Goal: Task Accomplishment & Management: Use online tool/utility

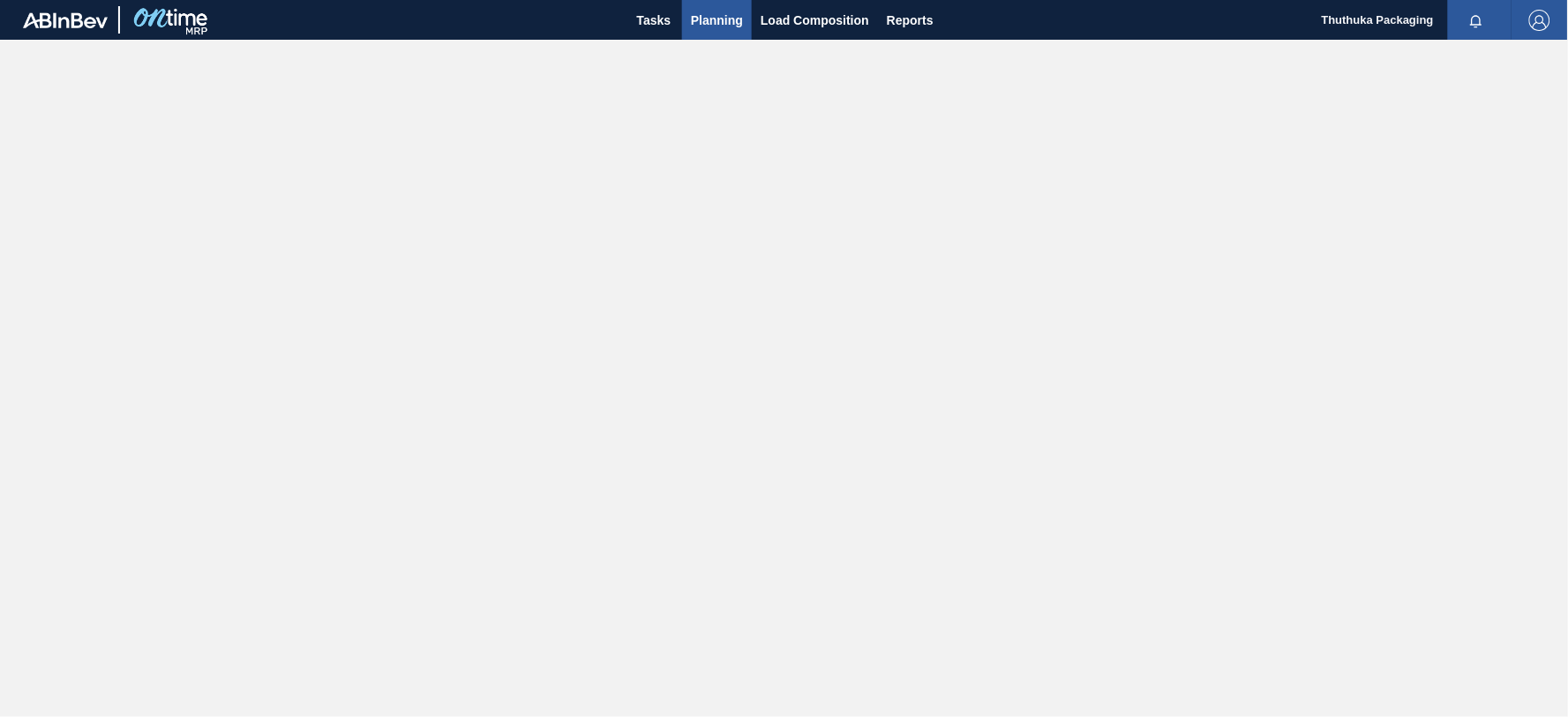
click at [721, 18] on span "Planning" at bounding box center [717, 20] width 52 height 21
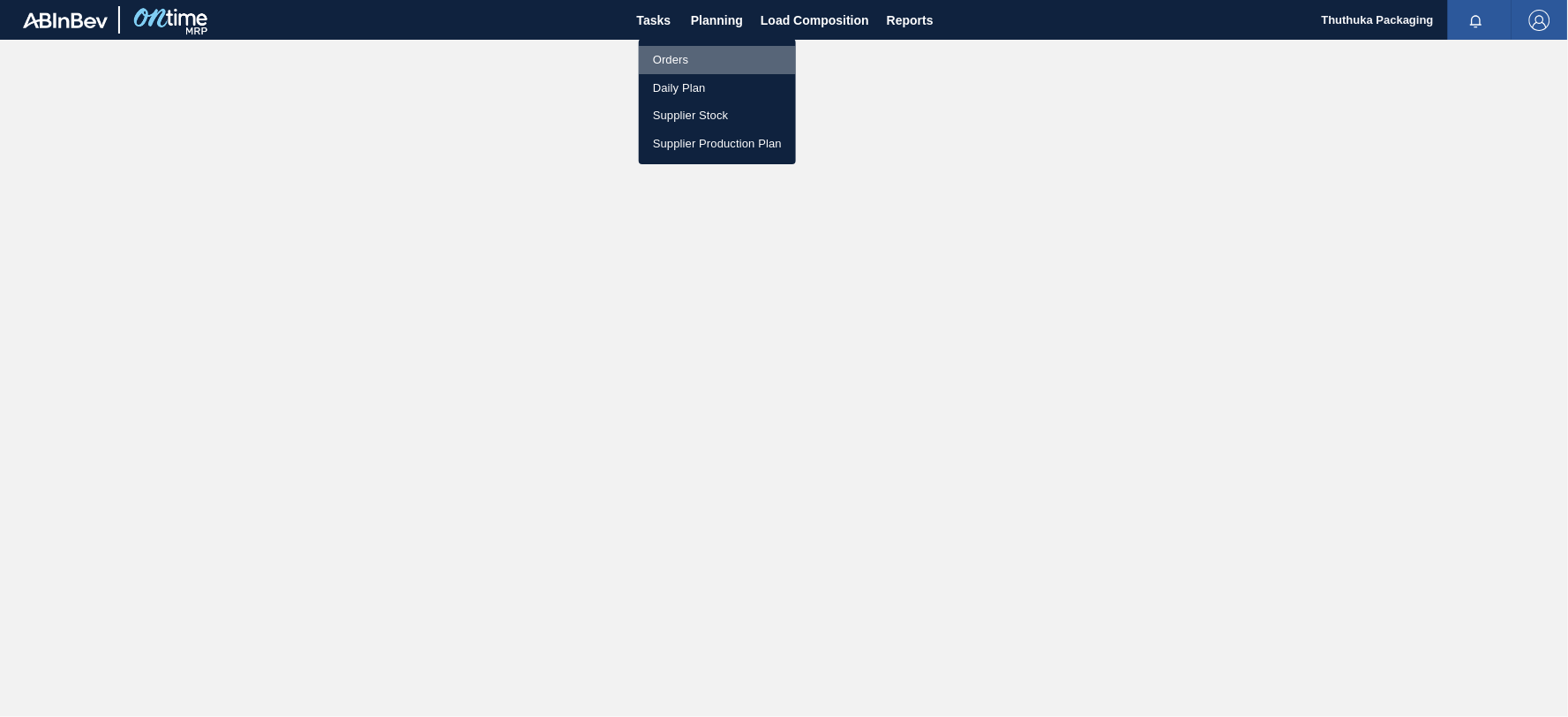
click at [676, 56] on li "Orders" at bounding box center [718, 59] width 157 height 28
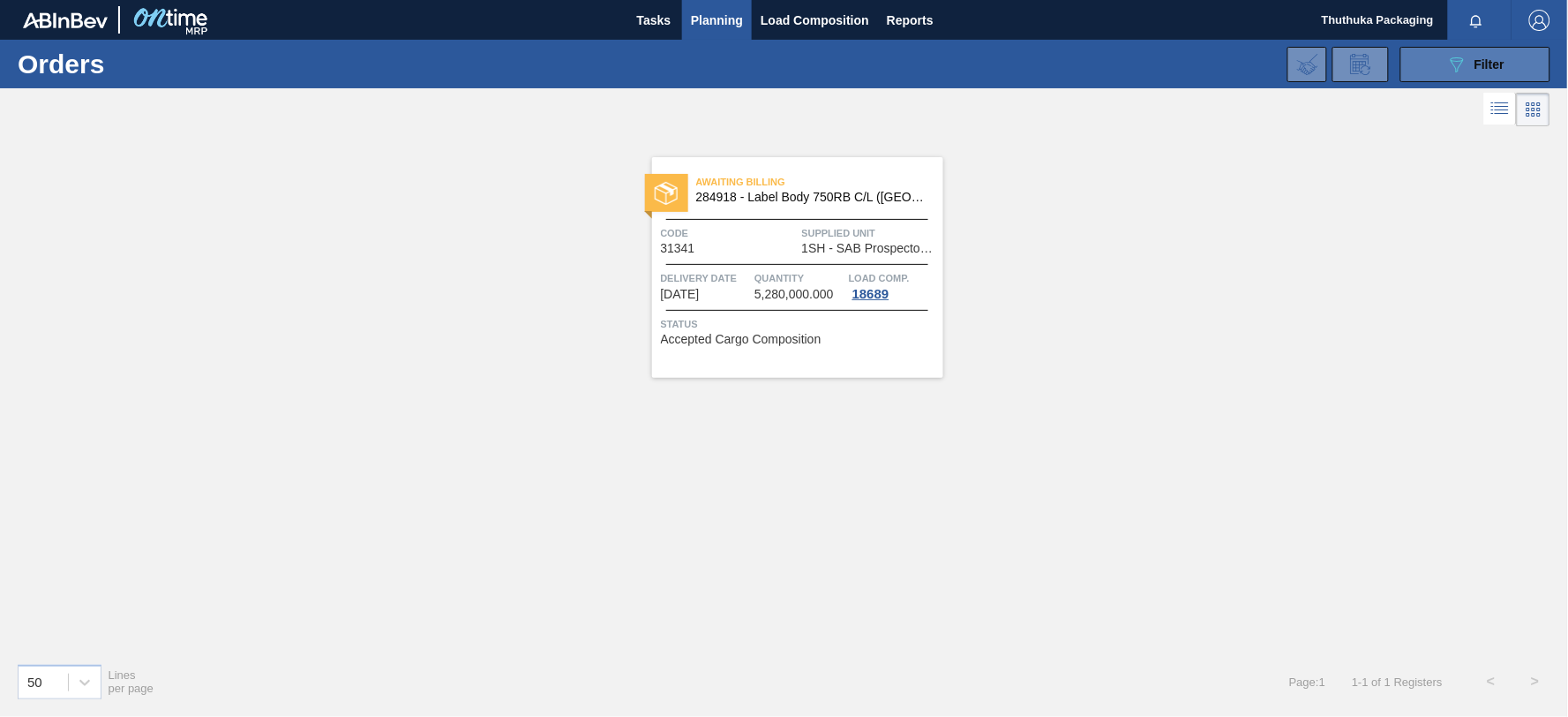
click at [1456, 66] on icon at bounding box center [1457, 65] width 14 height 15
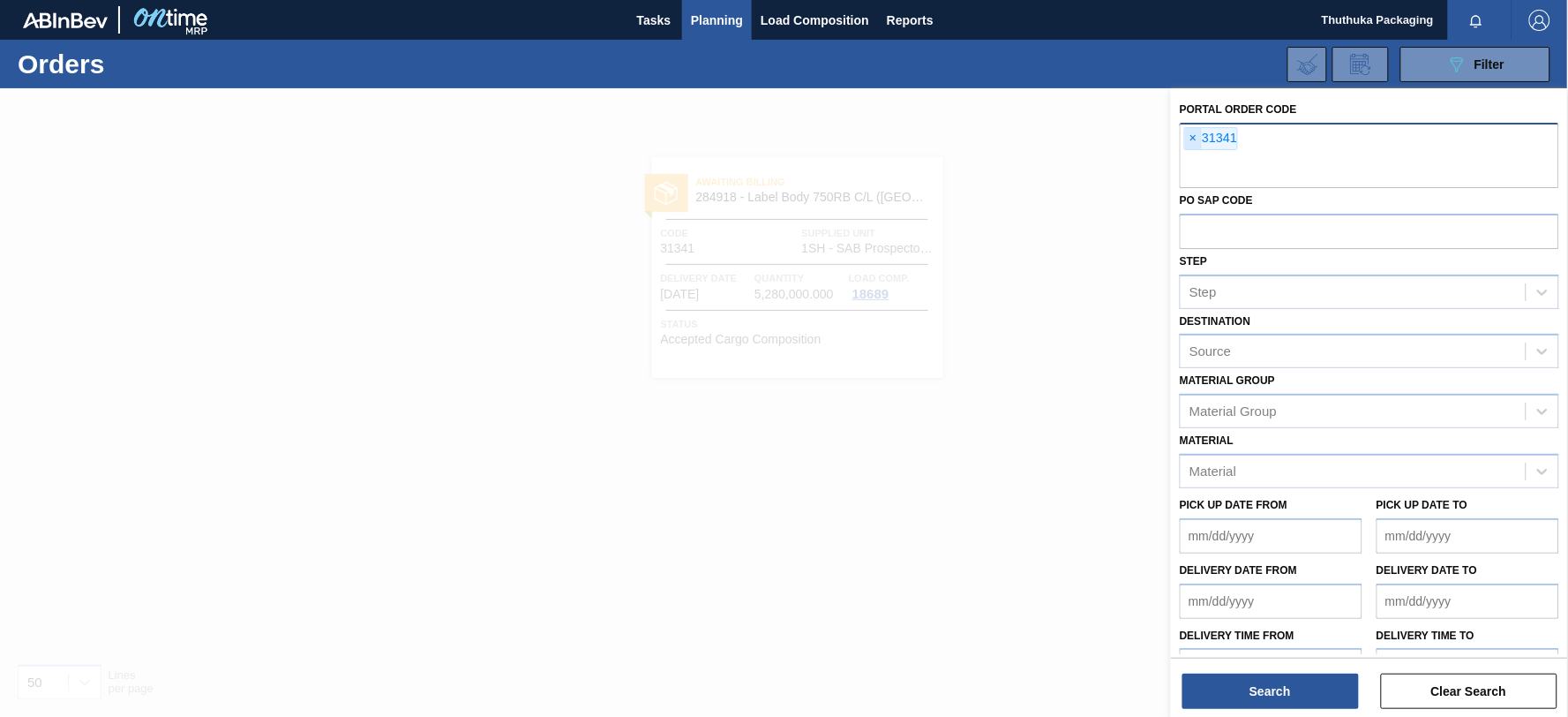
click at [1196, 136] on span "×" at bounding box center [1193, 138] width 16 height 21
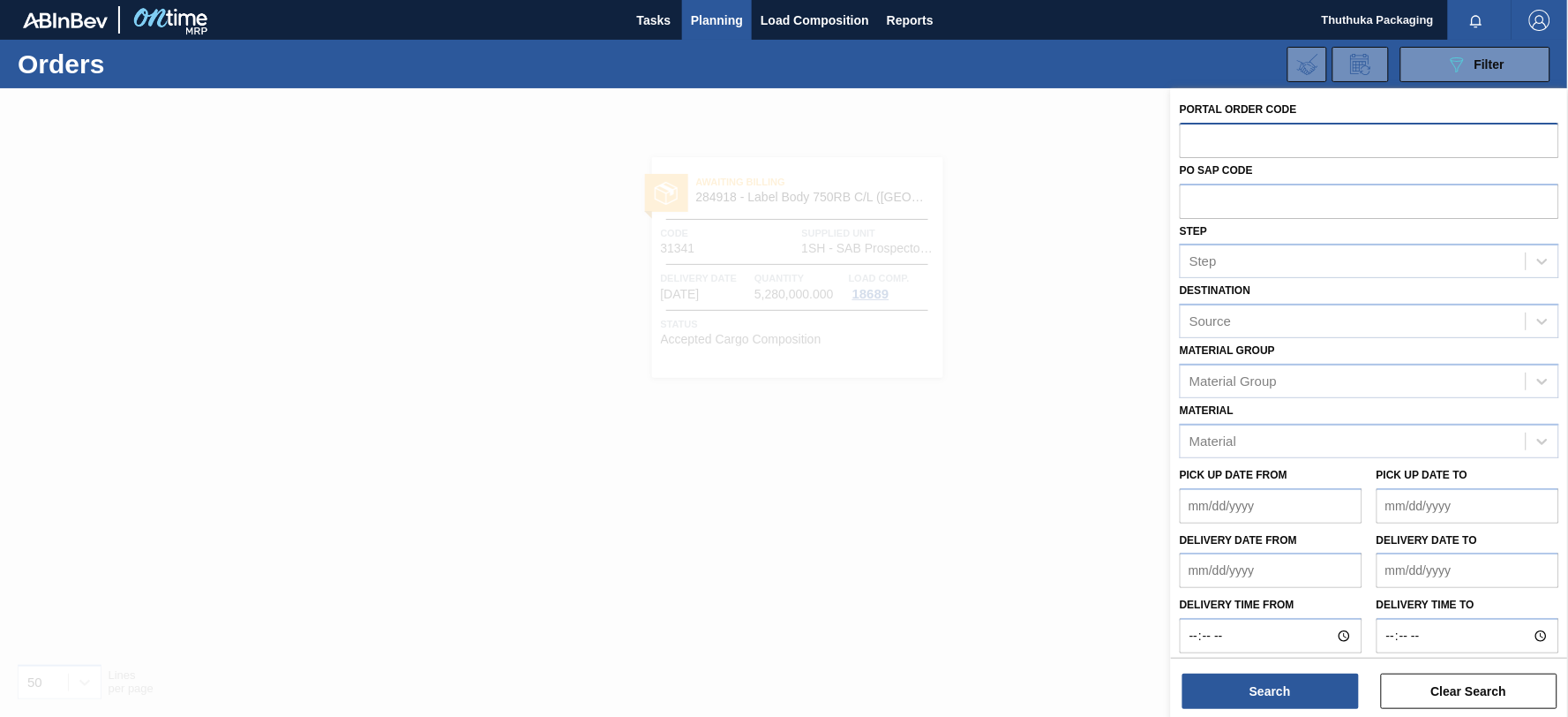
click at [1298, 133] on input "text" at bounding box center [1369, 139] width 380 height 34
type input "31349"
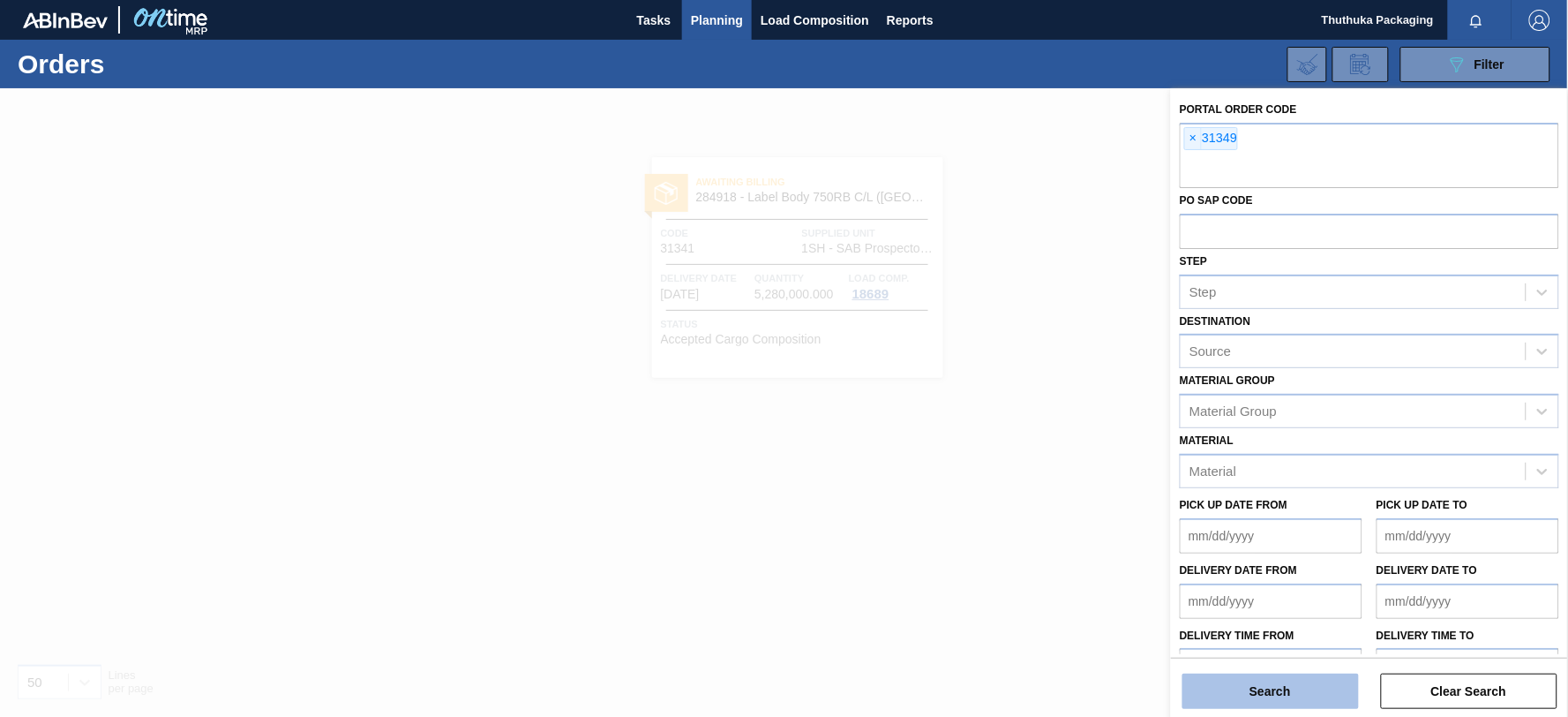
click at [1311, 690] on button "Search" at bounding box center [1270, 691] width 177 height 36
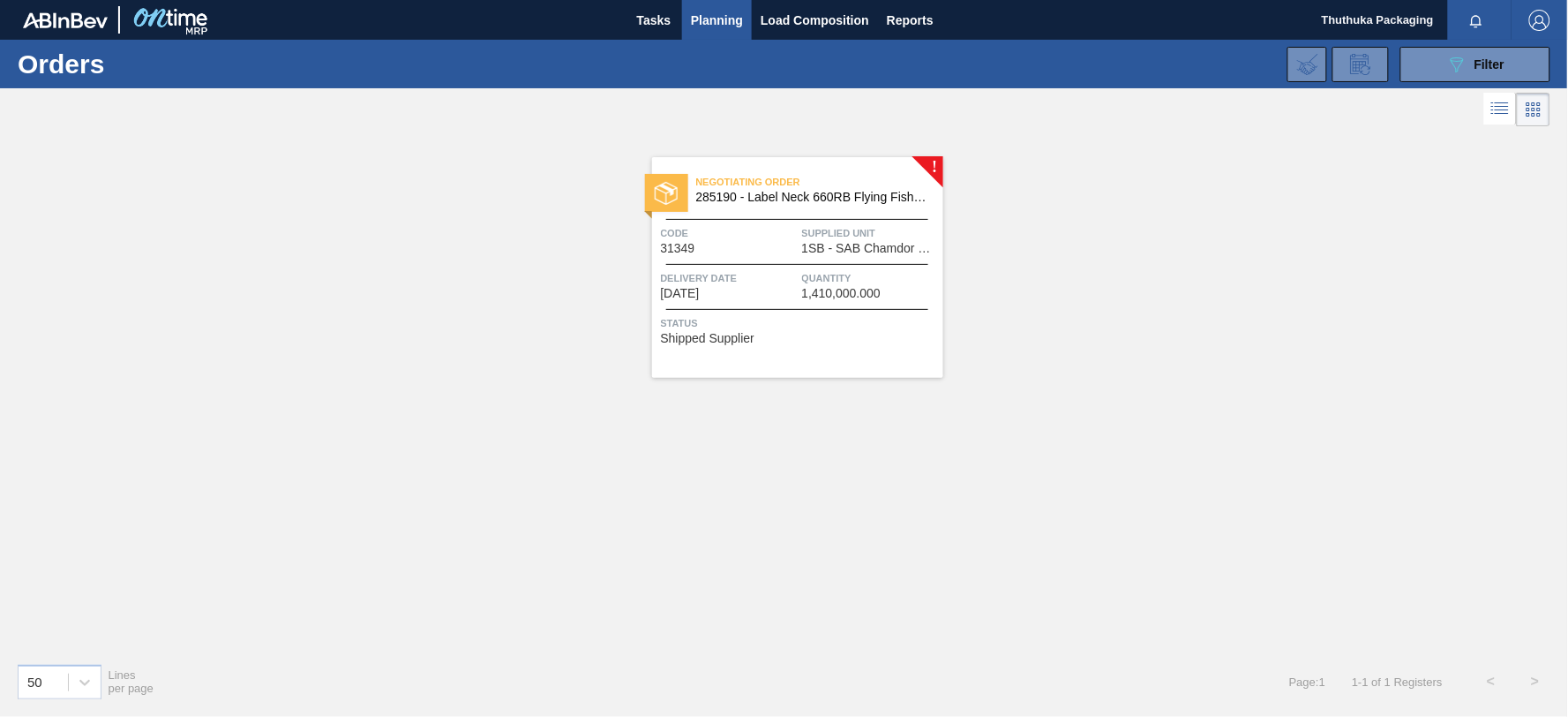
click at [797, 192] on span "285190 - Label Neck 660RB Flying Fish Lemon PU" at bounding box center [813, 197] width 233 height 14
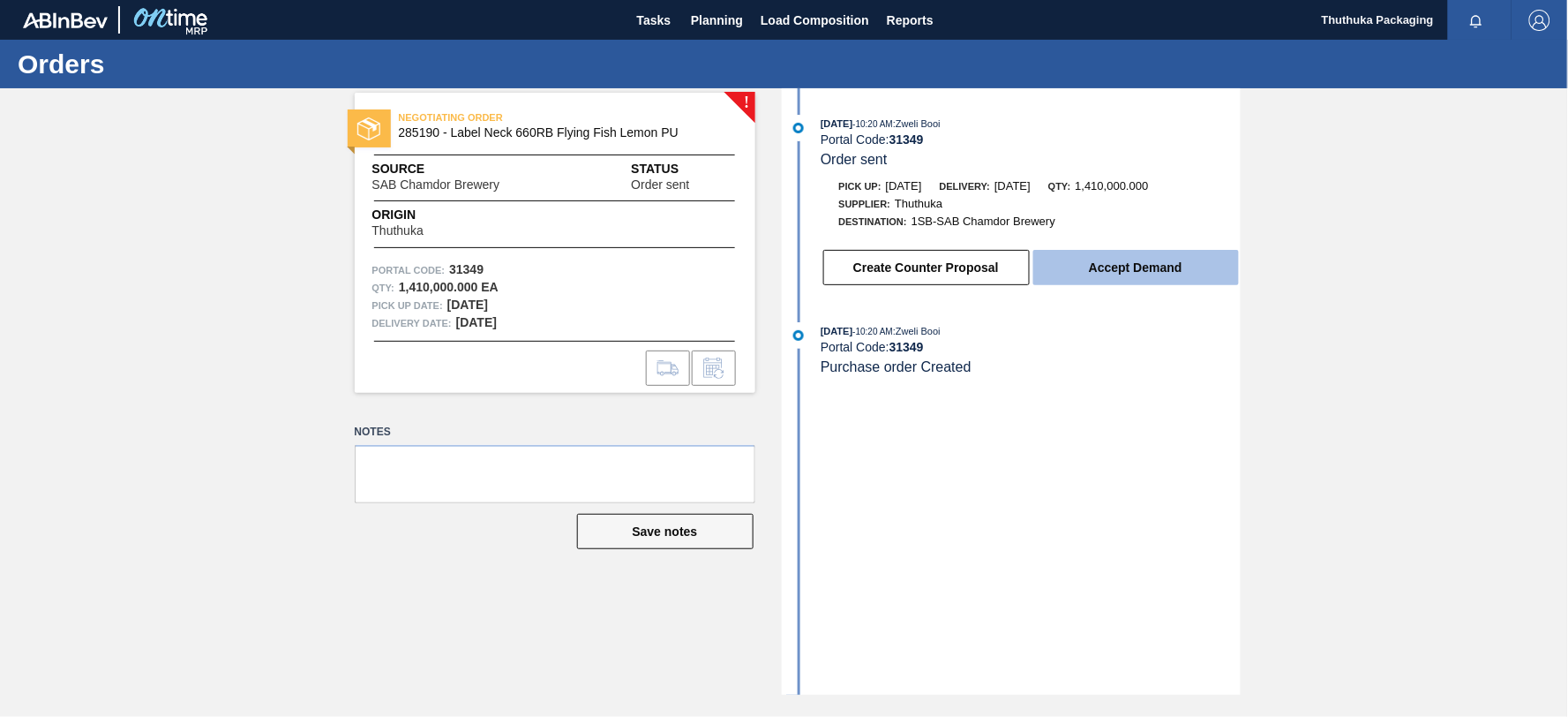
click at [1072, 271] on button "Accept Demand" at bounding box center [1136, 267] width 206 height 36
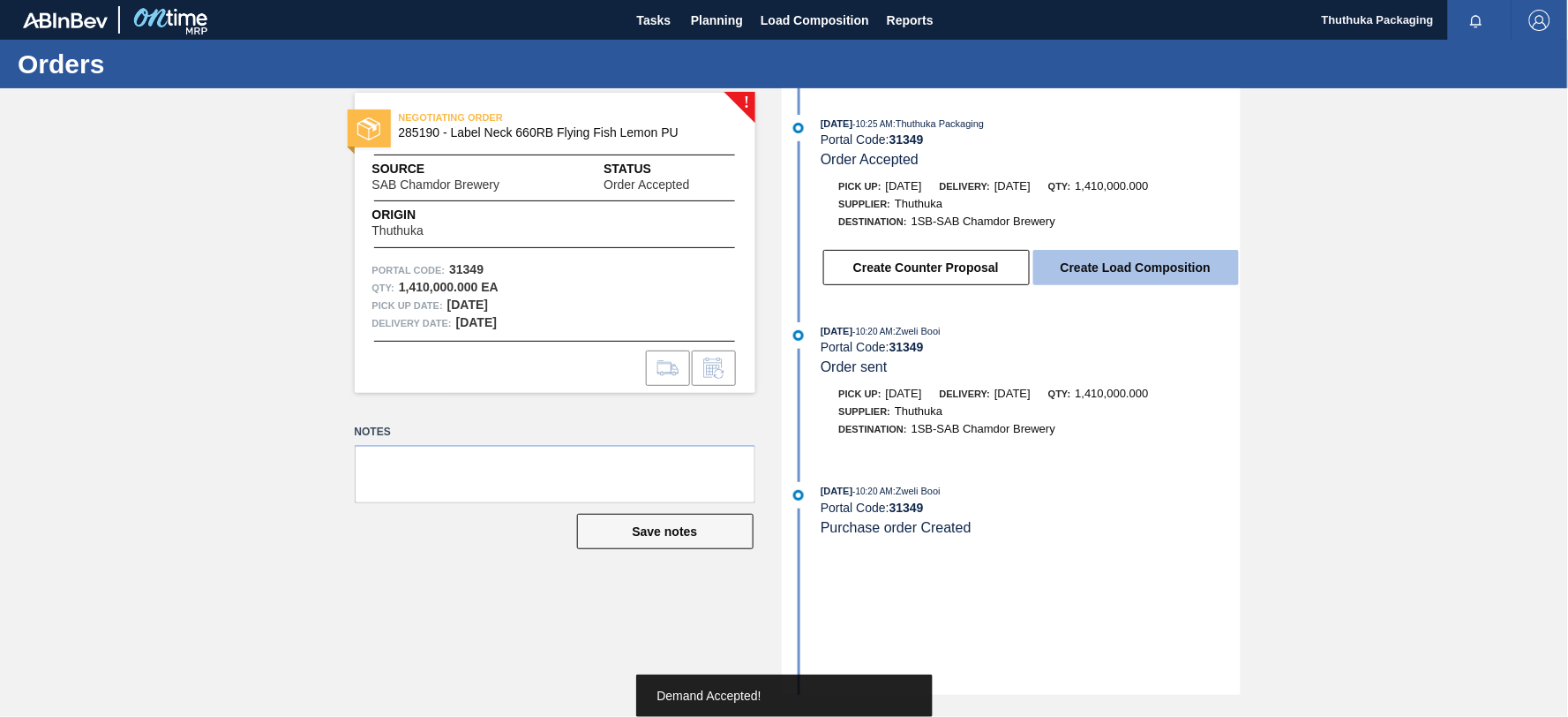
click at [1083, 268] on button "Create Load Composition" at bounding box center [1136, 267] width 206 height 36
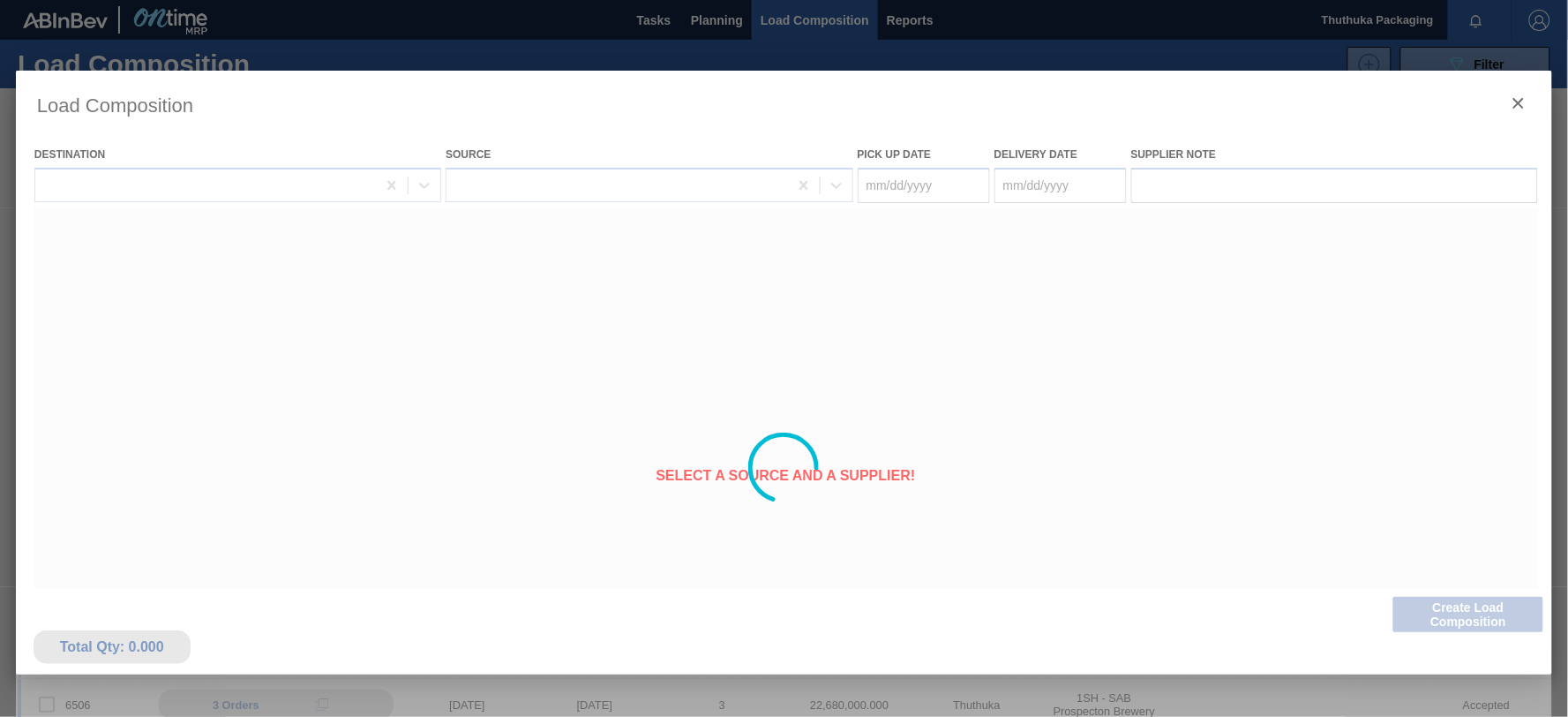
type Date "[DATE]"
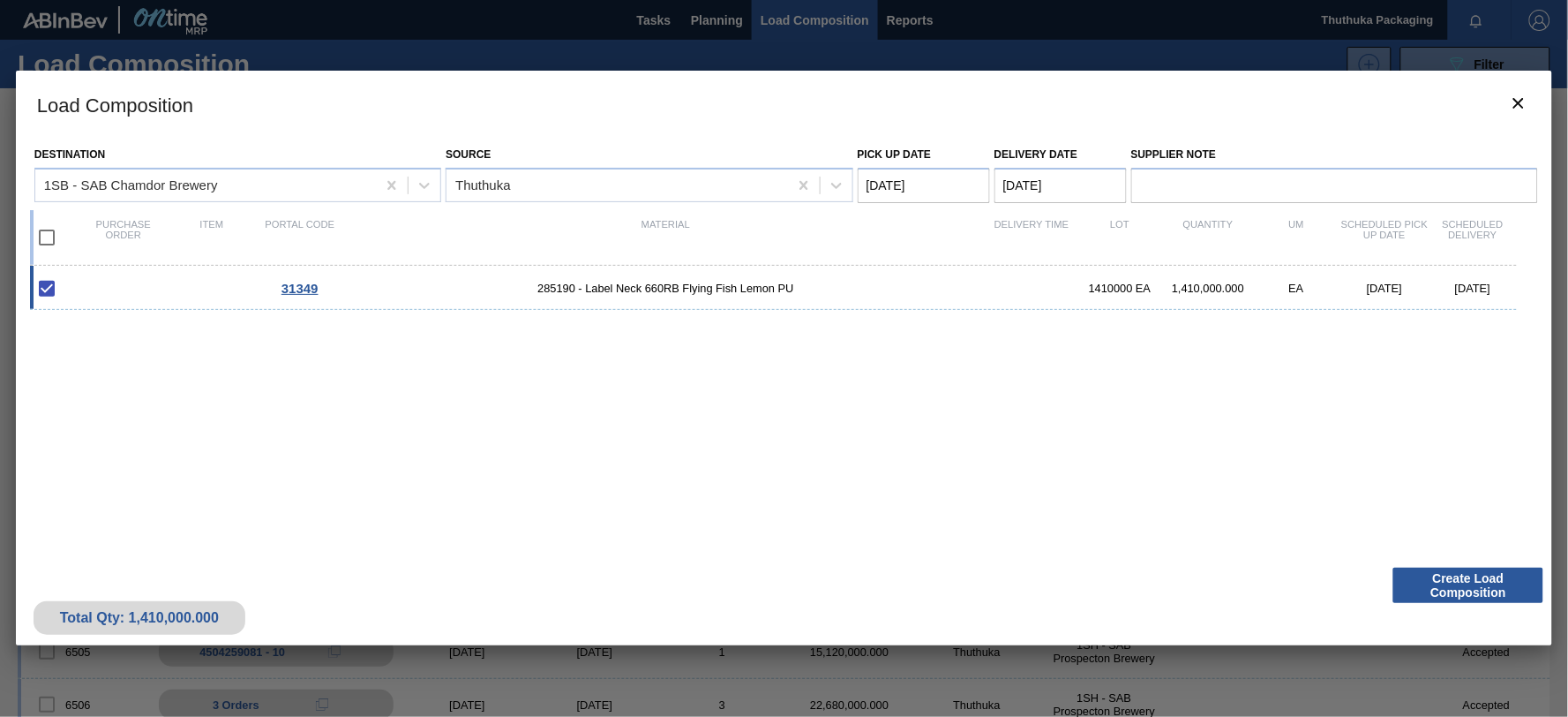
click at [931, 180] on Date "[DATE]" at bounding box center [923, 185] width 132 height 36
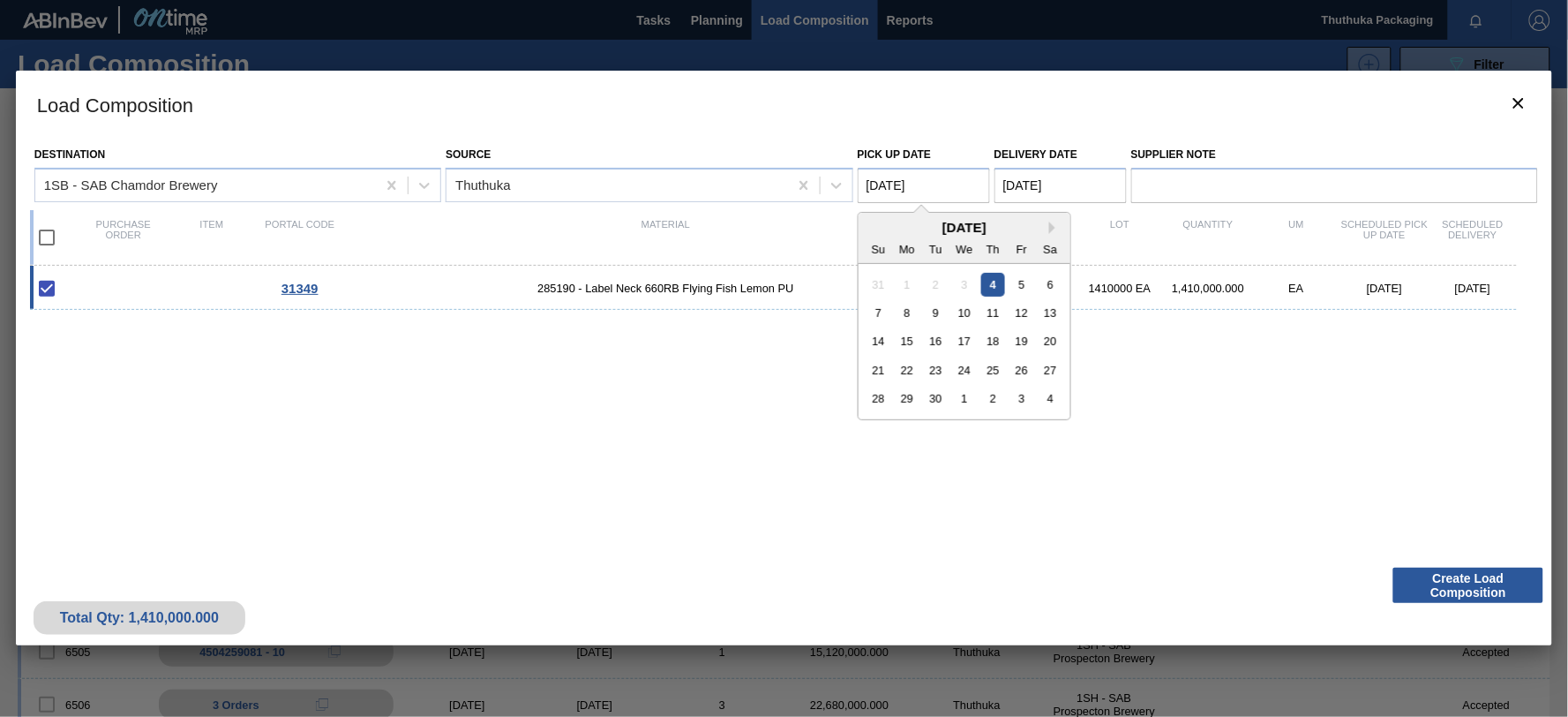
click at [993, 281] on div "4" at bounding box center [993, 283] width 24 height 24
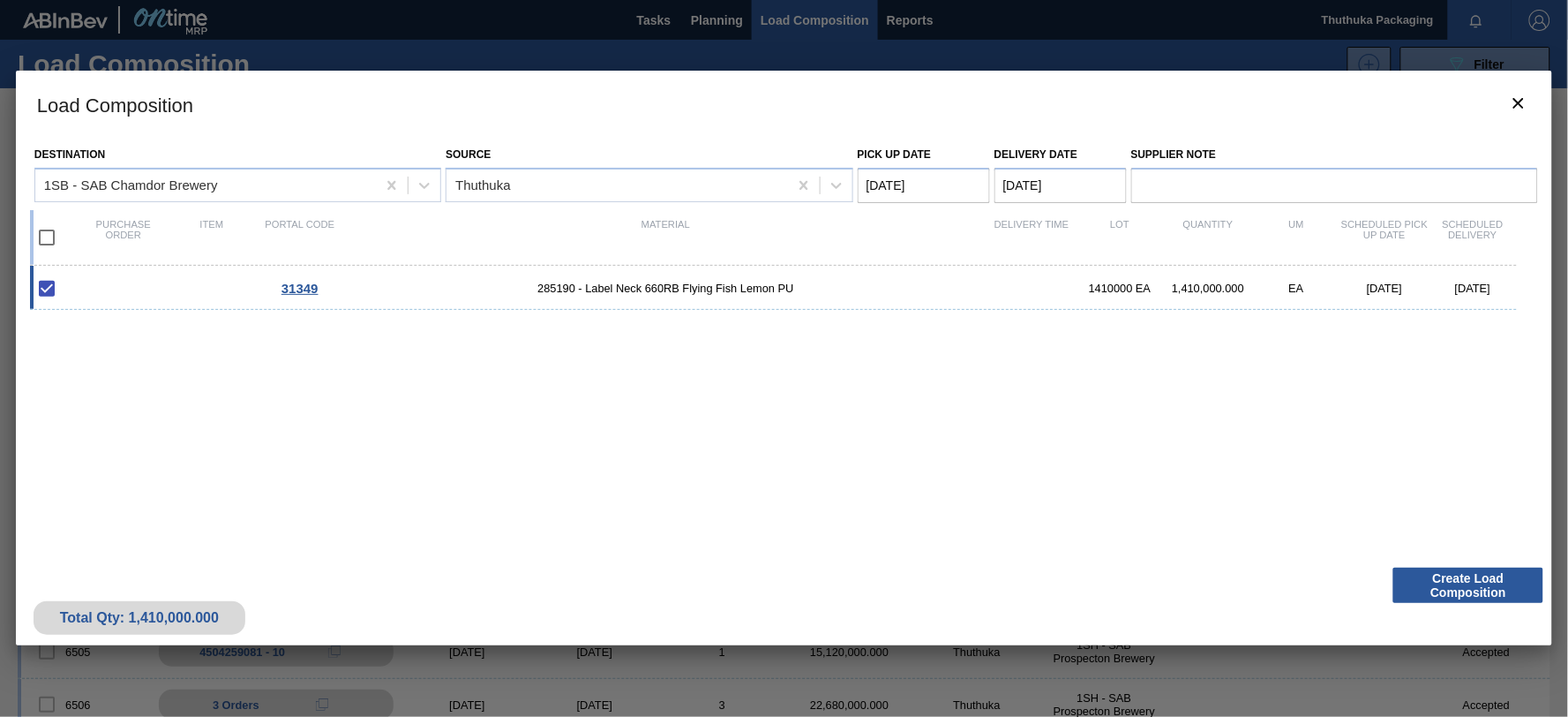
click at [1034, 188] on Date "[DATE]" at bounding box center [1060, 185] width 132 height 36
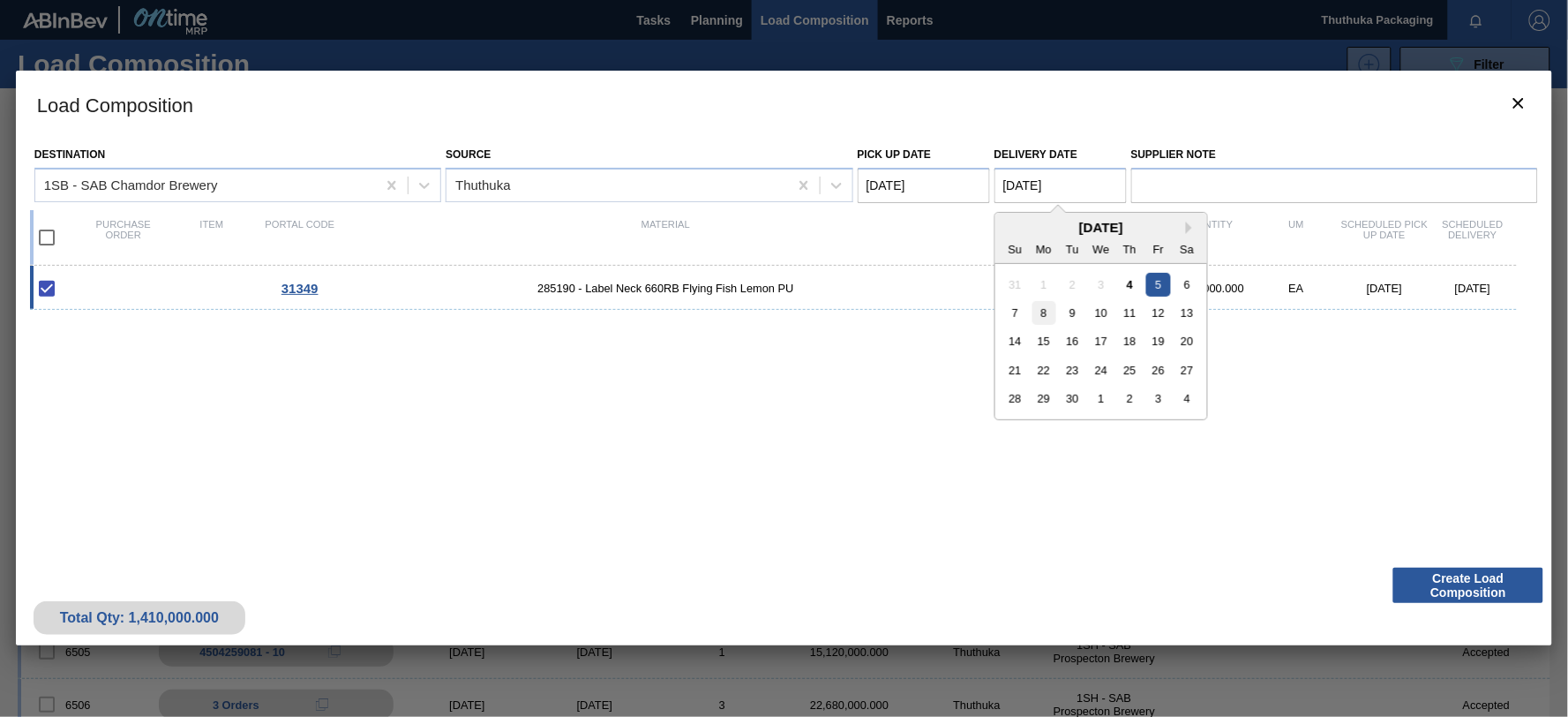
click at [1044, 310] on div "8" at bounding box center [1044, 312] width 24 height 24
type Date "09/08/2025"
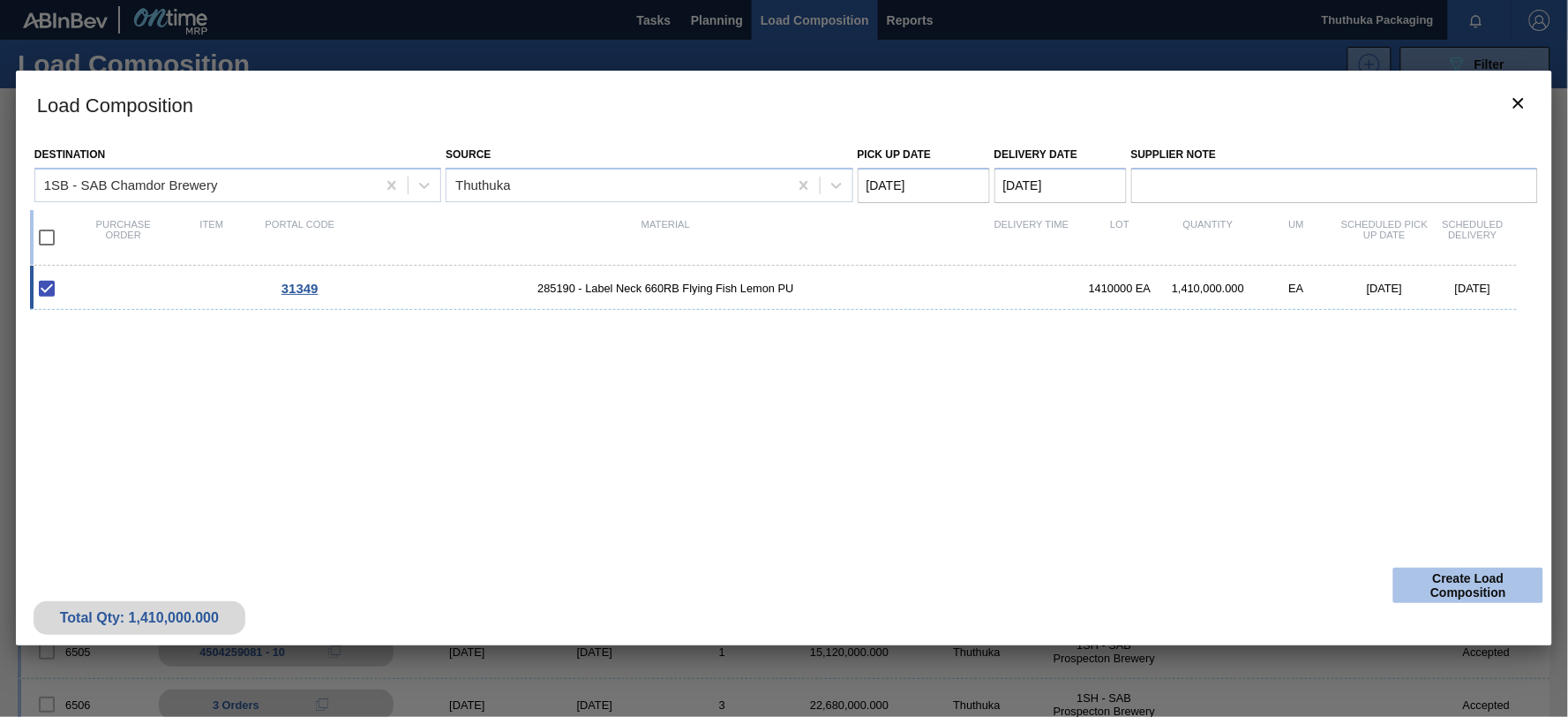
click at [1460, 580] on button "Create Load Composition" at bounding box center [1468, 585] width 150 height 36
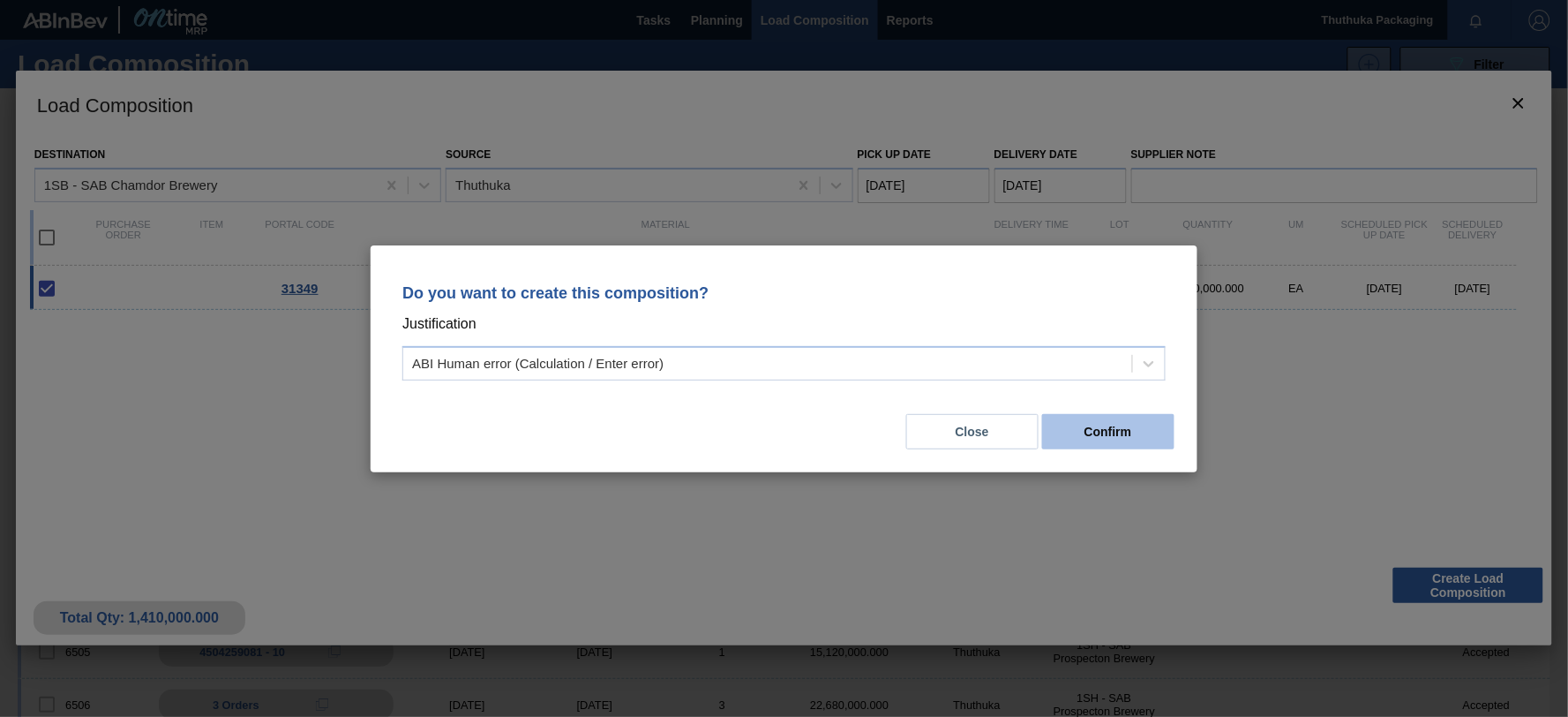
click at [1113, 434] on button "Confirm" at bounding box center [1107, 431] width 132 height 36
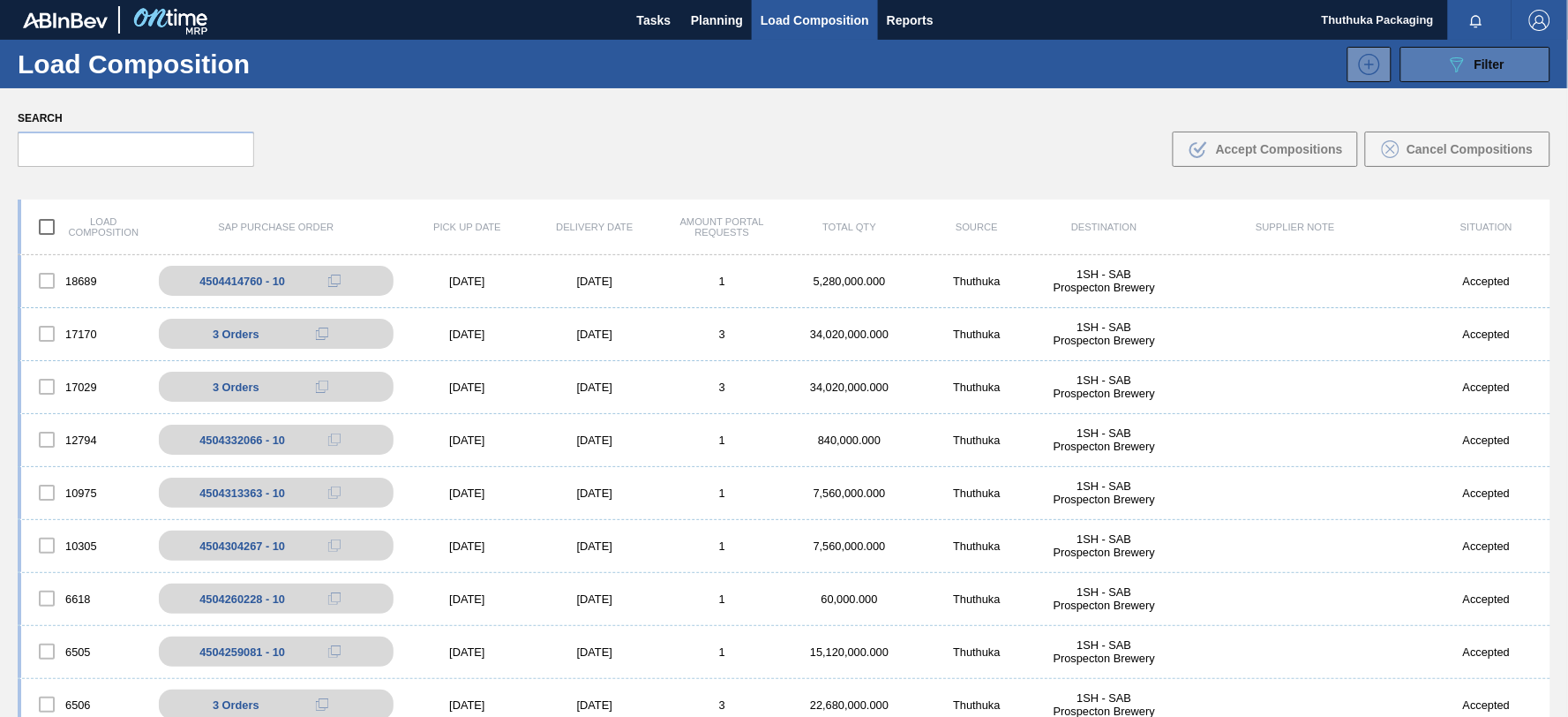
click at [1446, 56] on icon "089F7B8B-B2A5-4AFE-B5C0-19BA573D28AC" at bounding box center [1456, 64] width 21 height 21
click at [1466, 69] on div "089F7B8B-B2A5-4AFE-B5C0-19BA573D28AC Filter" at bounding box center [1475, 64] width 58 height 21
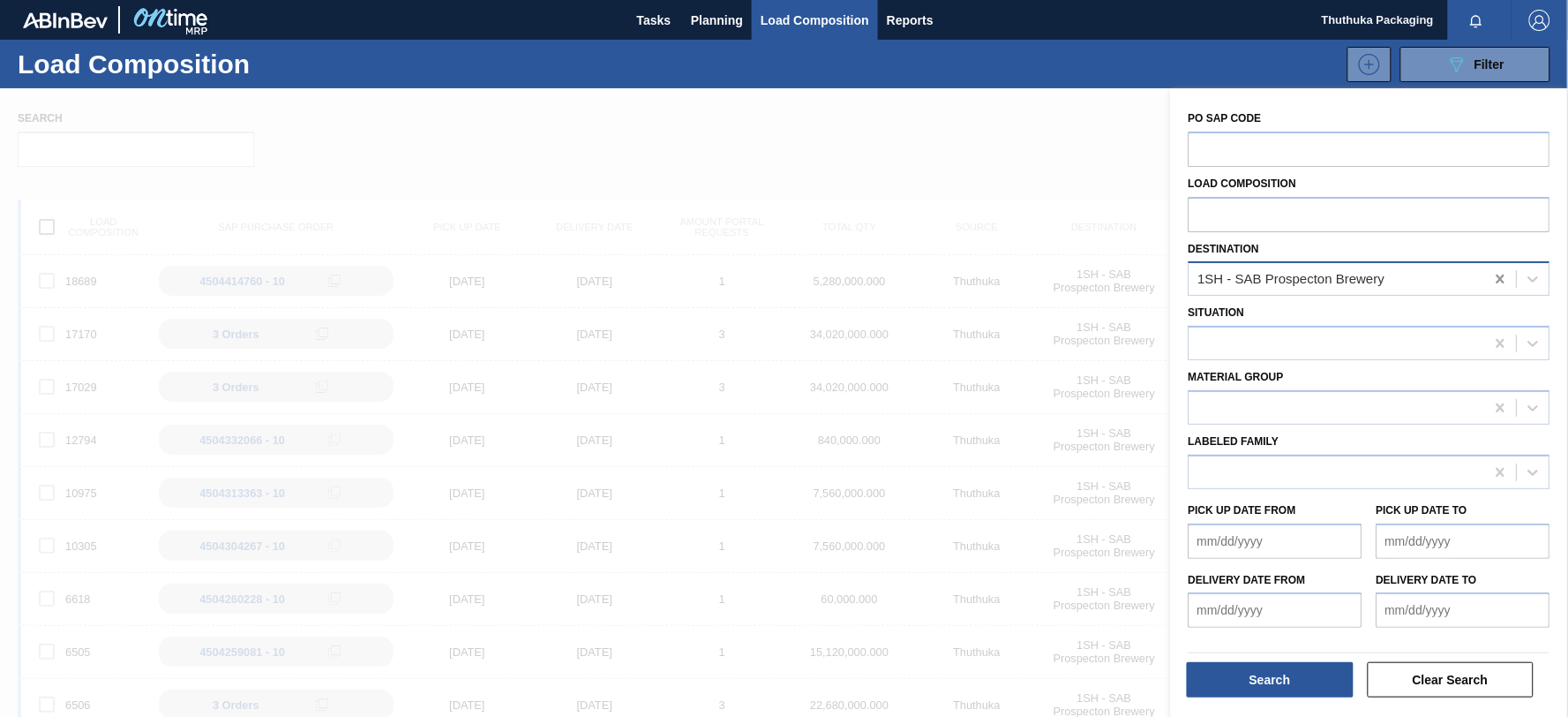
click at [1500, 282] on icon at bounding box center [1501, 279] width 17 height 17
click at [1300, 678] on button "Search" at bounding box center [1269, 680] width 167 height 36
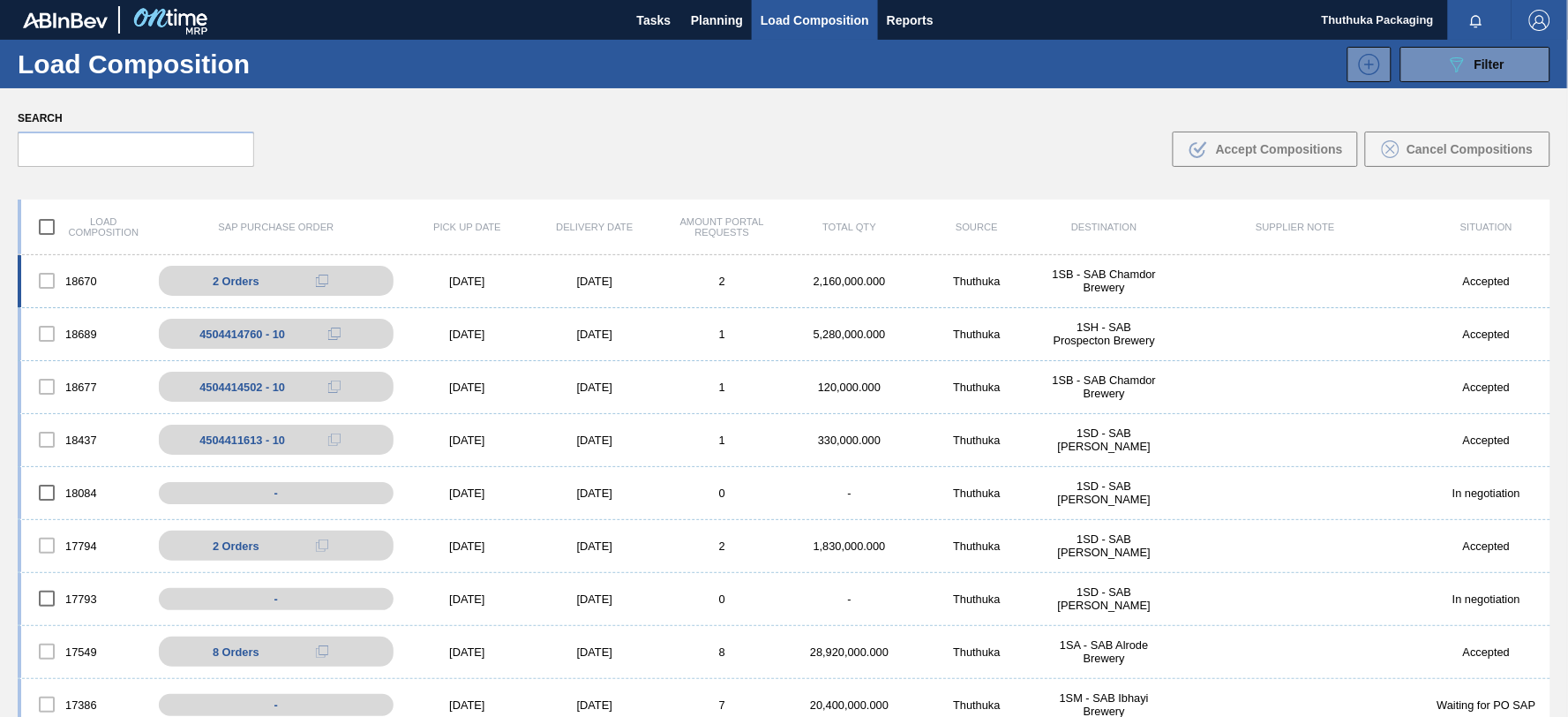
click at [856, 280] on div "2,160,000.000" at bounding box center [850, 281] width 127 height 14
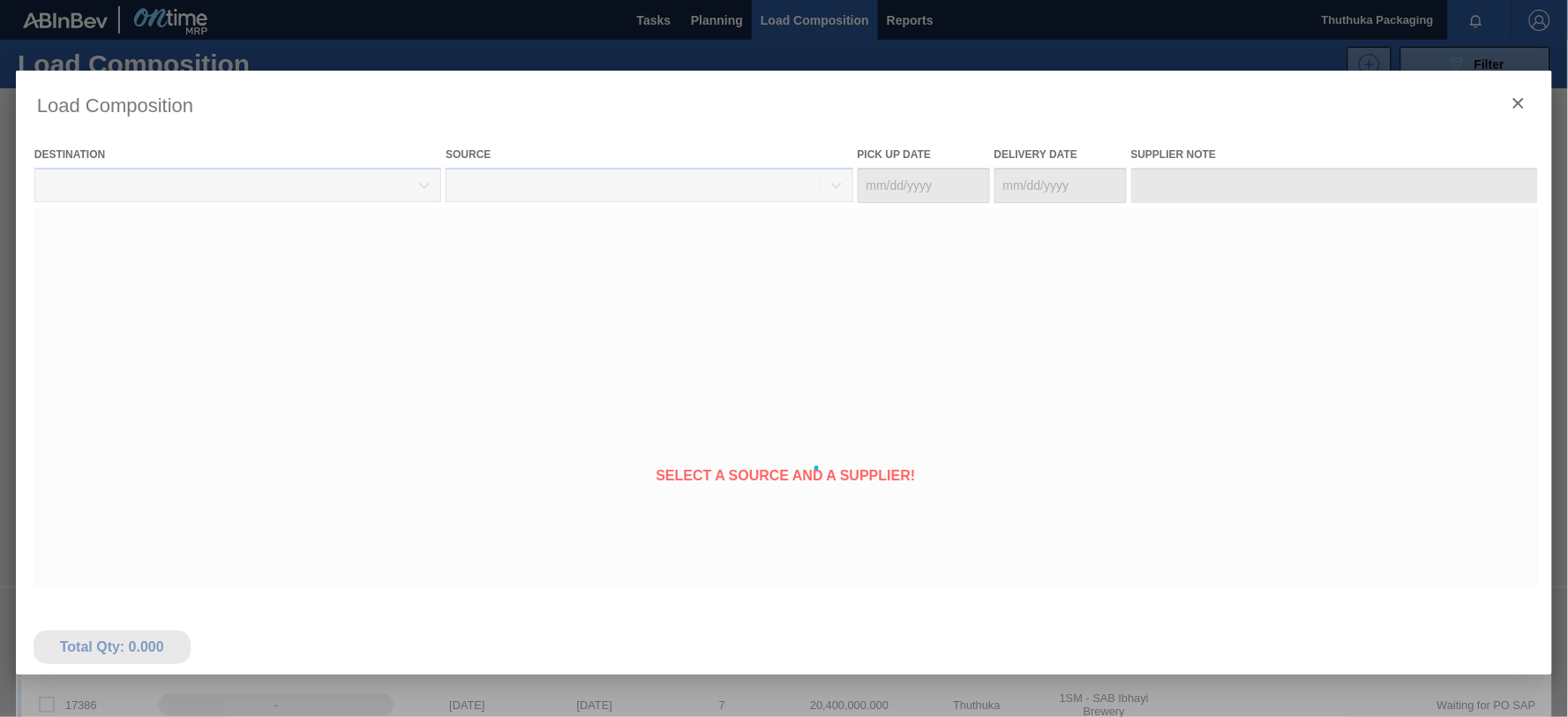
type Date "[DATE]"
type Date "09/08/2025"
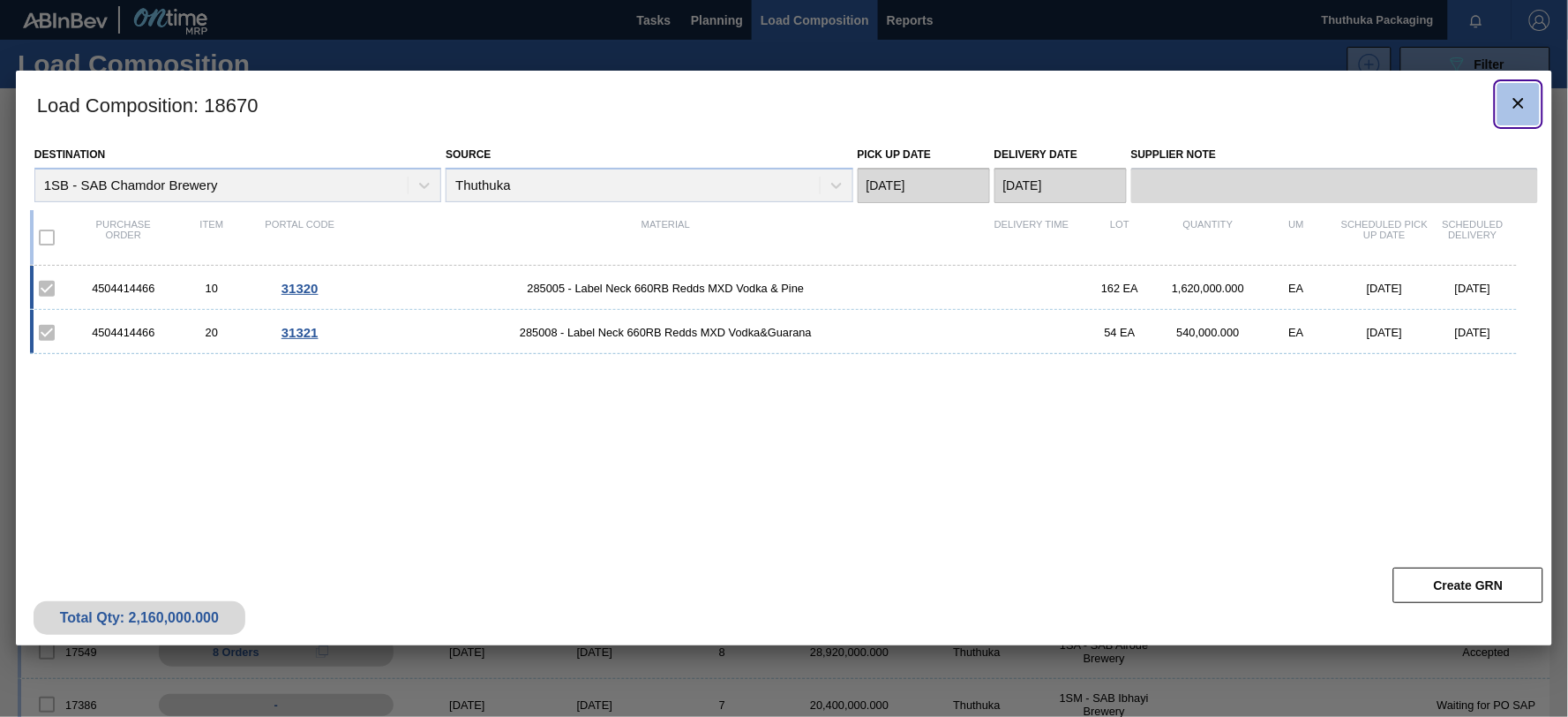
click at [1520, 103] on icon "botão de ícone" at bounding box center [1519, 104] width 11 height 11
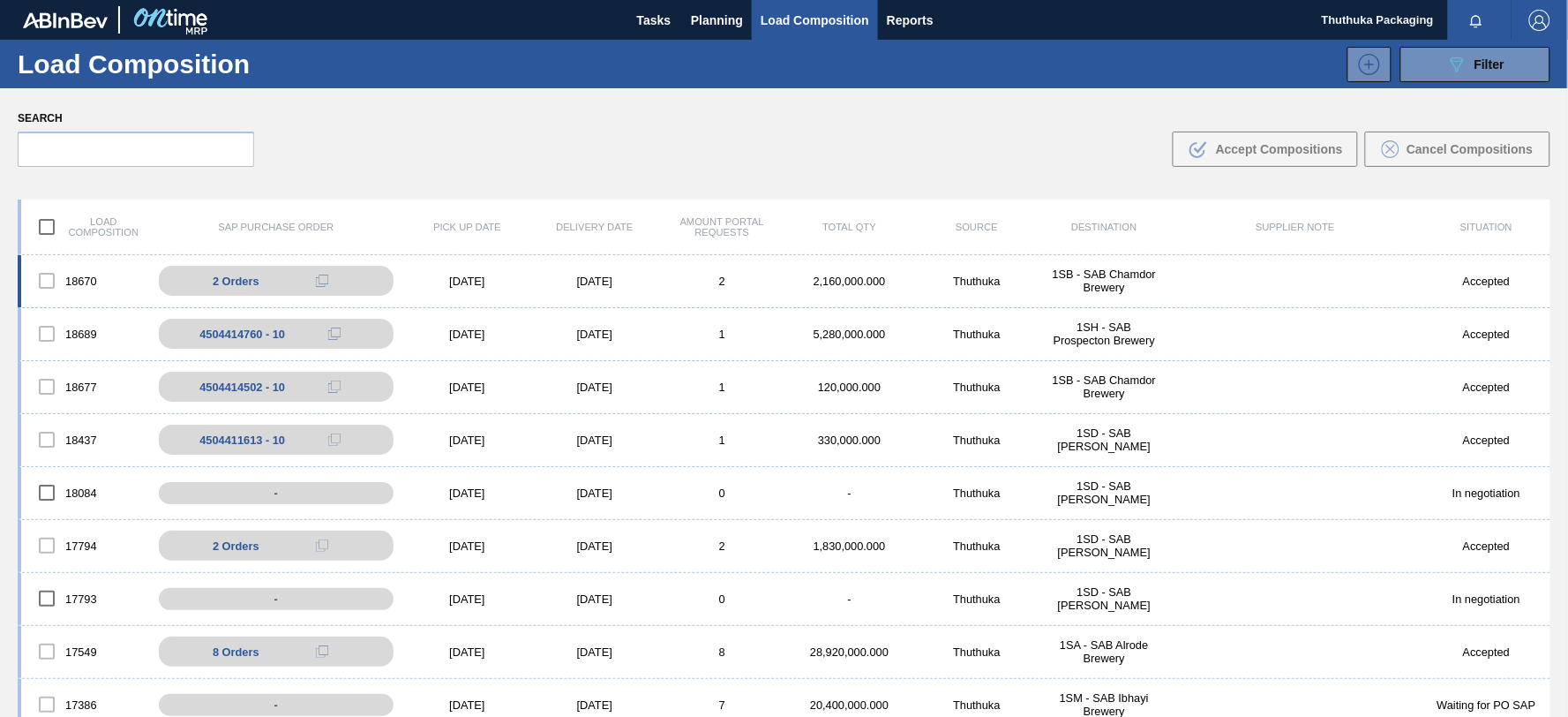
click at [867, 282] on div "2,160,000.000" at bounding box center [850, 281] width 127 height 14
click at [867, 281] on div "2,160,000.000" at bounding box center [850, 281] width 127 height 14
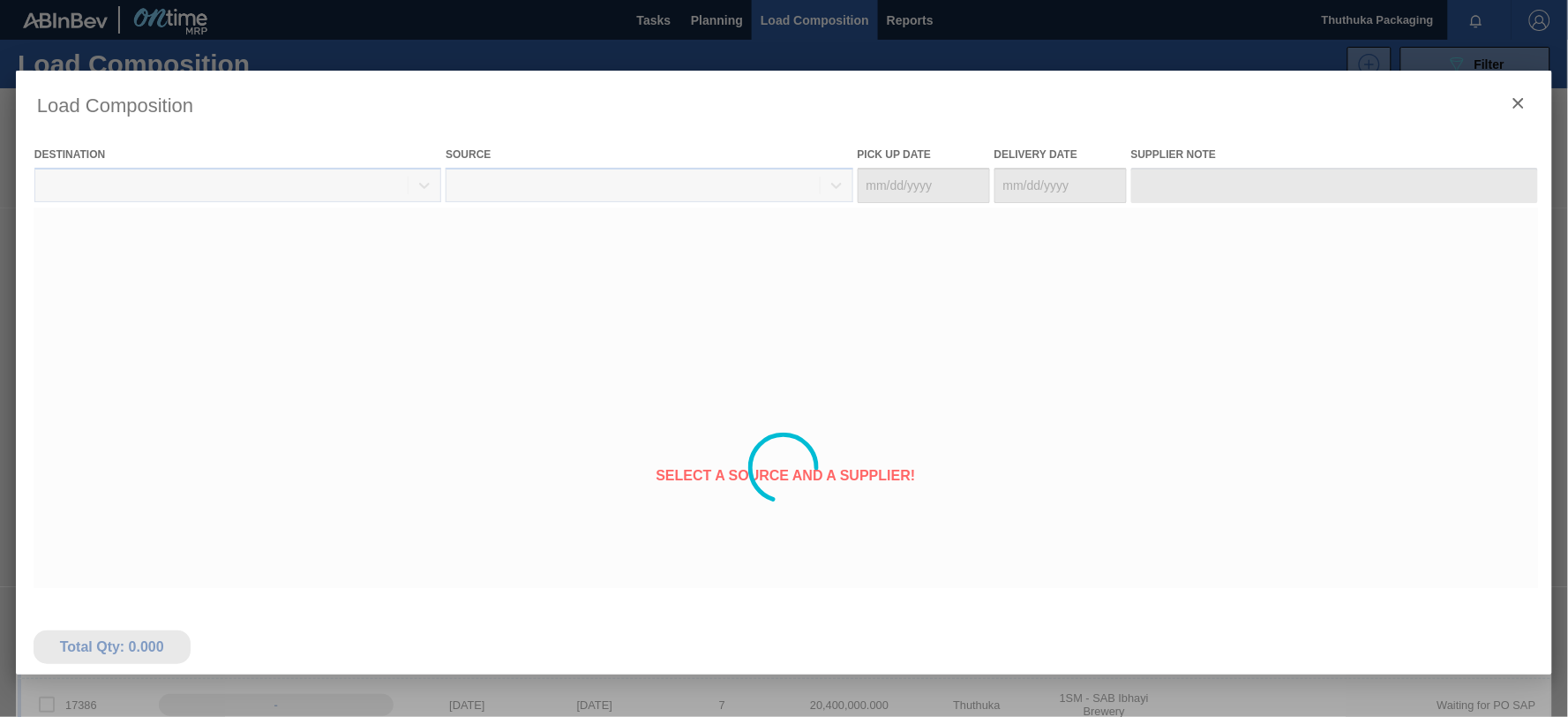
type Date "[DATE]"
type Date "09/08/2025"
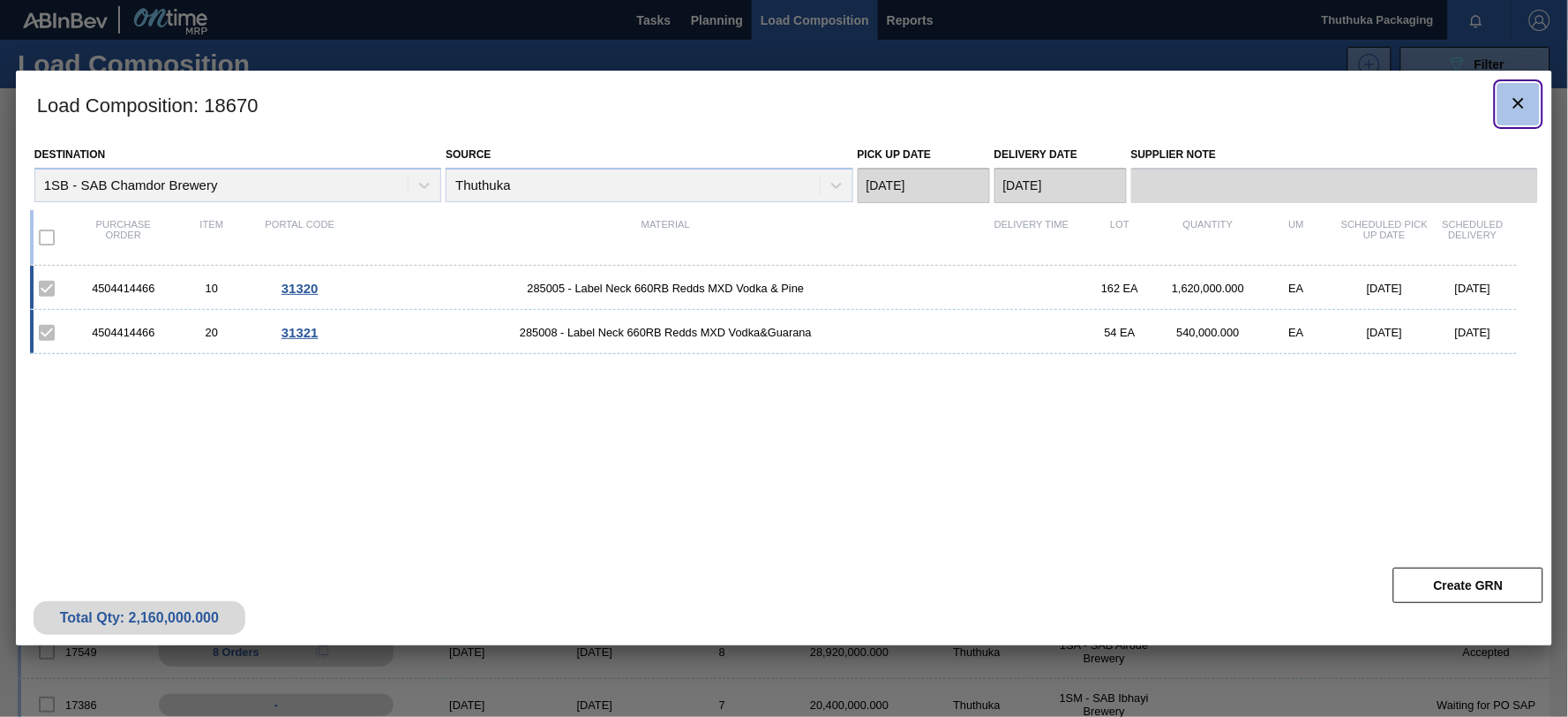
click at [1515, 107] on icon "botão de ícone" at bounding box center [1519, 104] width 11 height 11
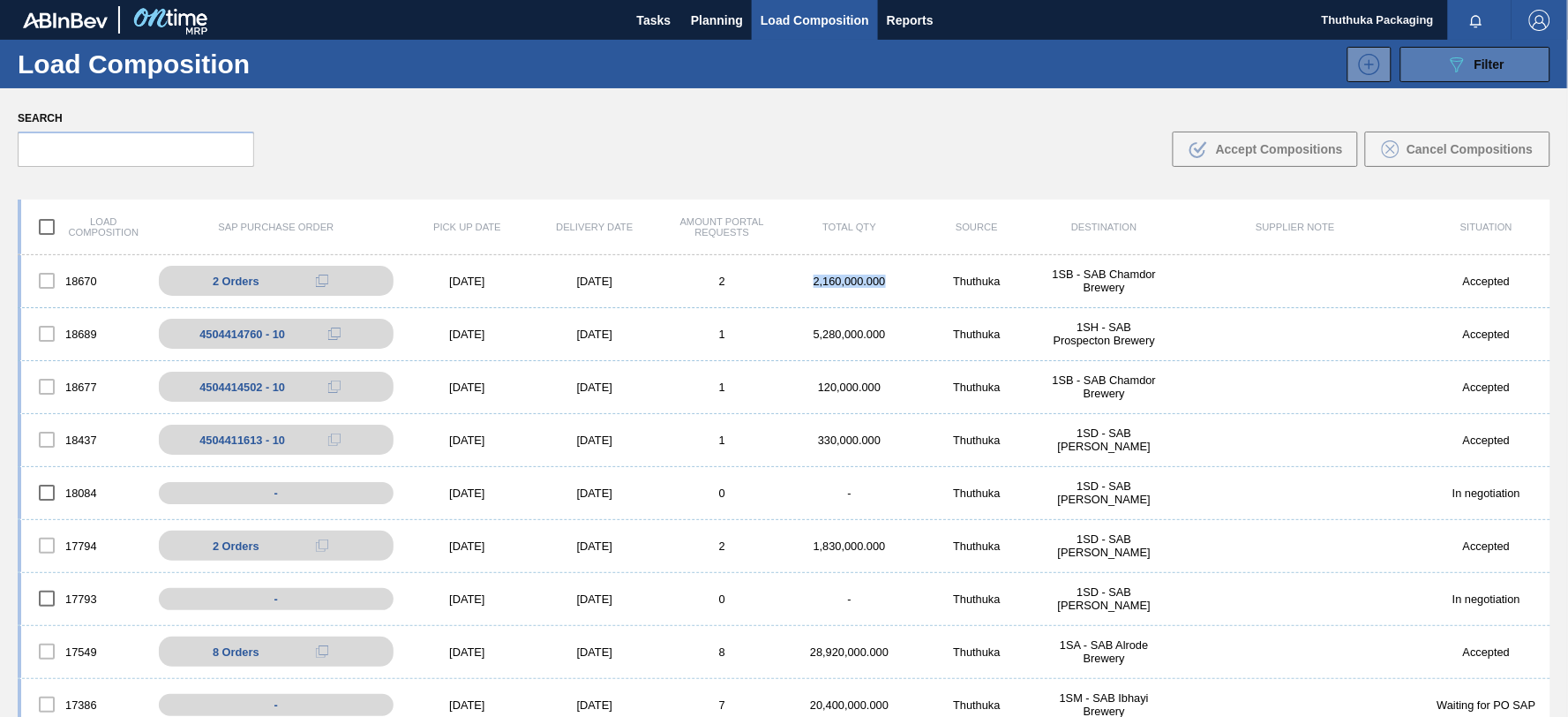
click at [1446, 58] on icon "089F7B8B-B2A5-4AFE-B5C0-19BA573D28AC" at bounding box center [1456, 64] width 21 height 21
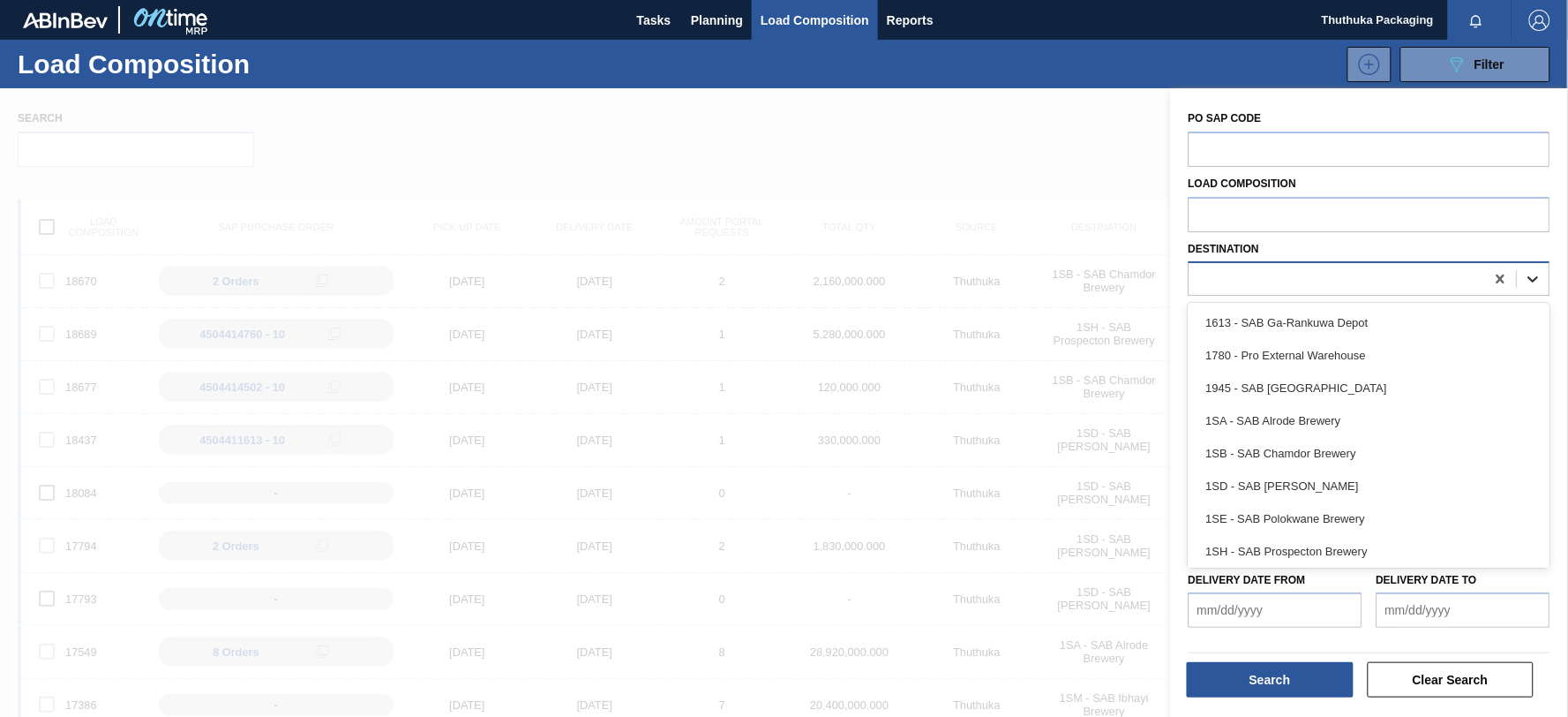
click at [1530, 278] on icon at bounding box center [1533, 280] width 11 height 6
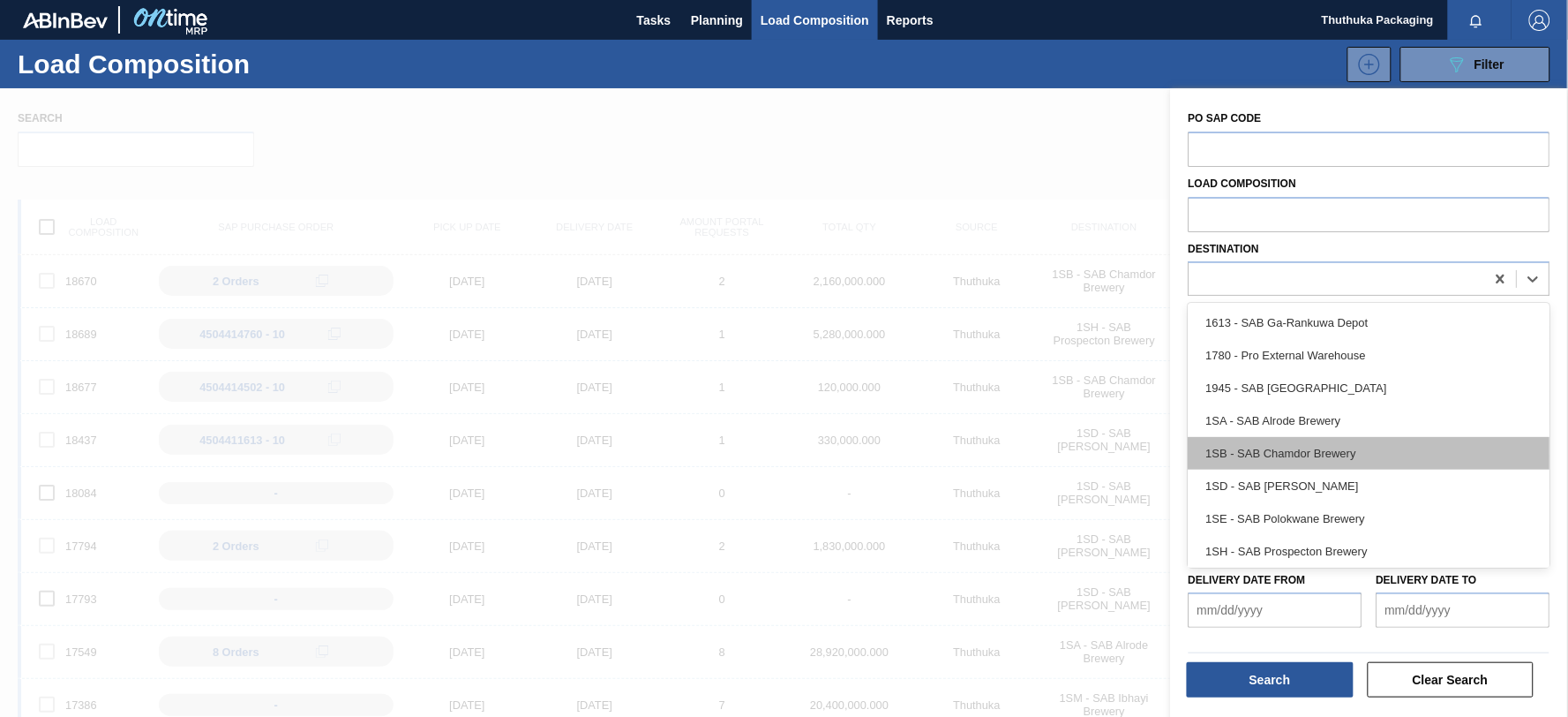
click at [1399, 451] on div "1SB - SAB Chamdor Brewery" at bounding box center [1369, 454] width 361 height 33
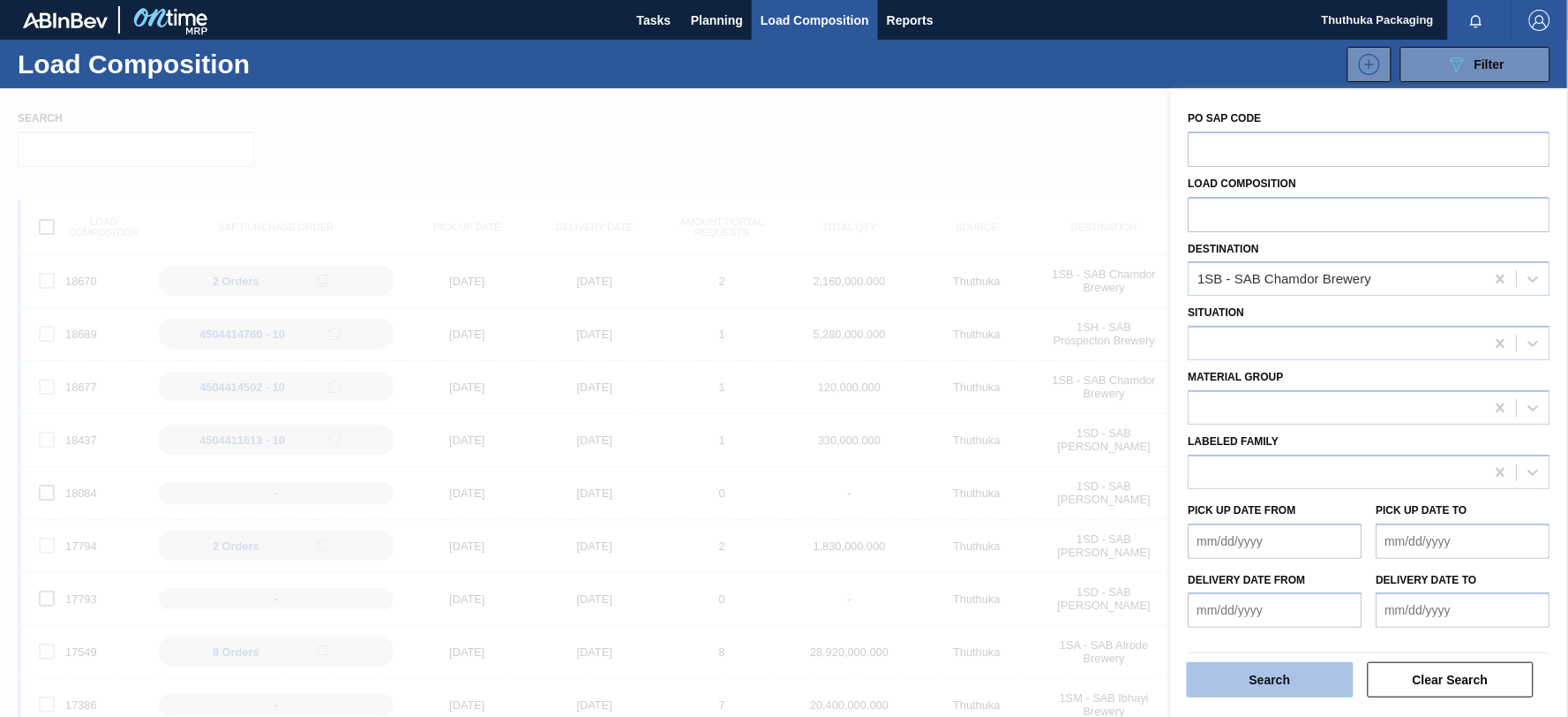
click at [1299, 675] on button "Search" at bounding box center [1269, 680] width 167 height 36
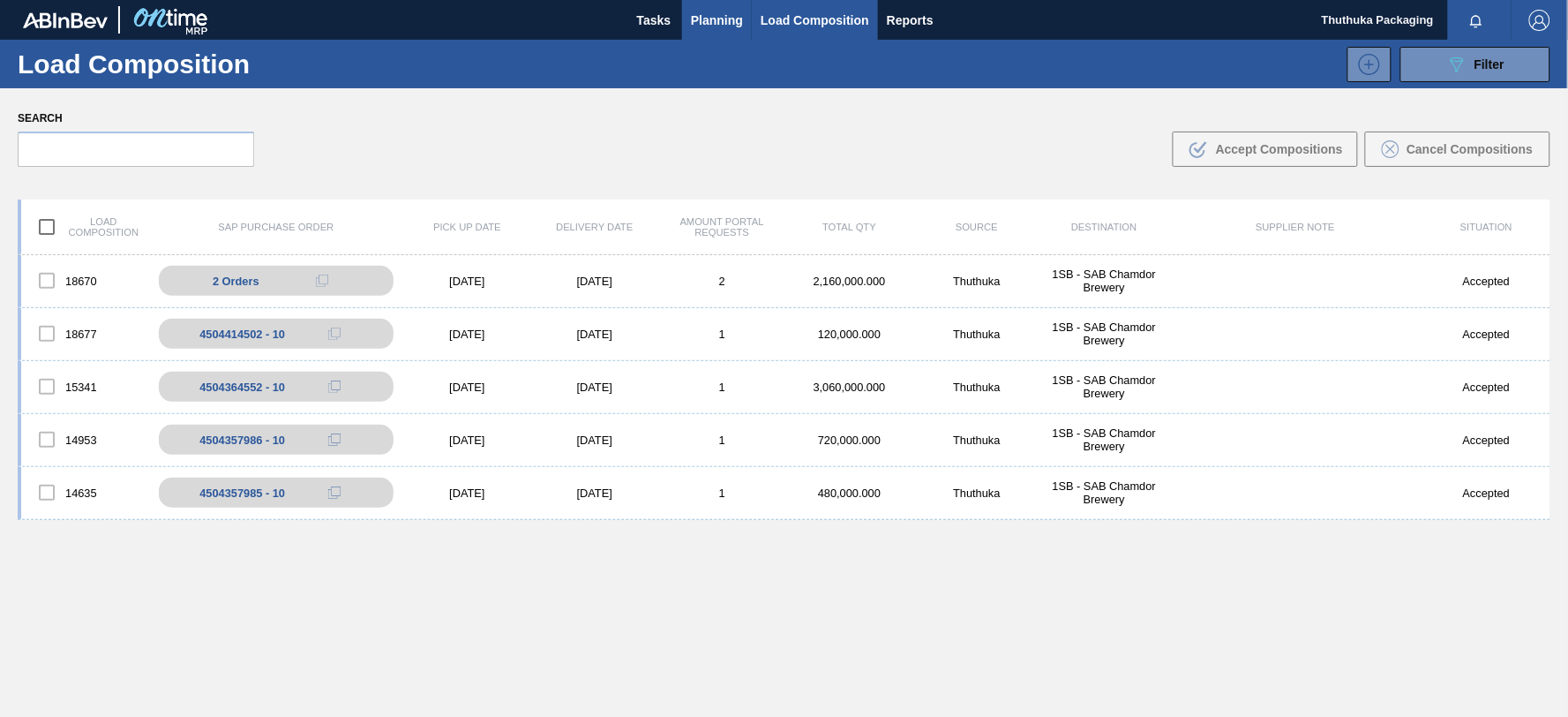
click at [710, 12] on span "Planning" at bounding box center [717, 20] width 52 height 21
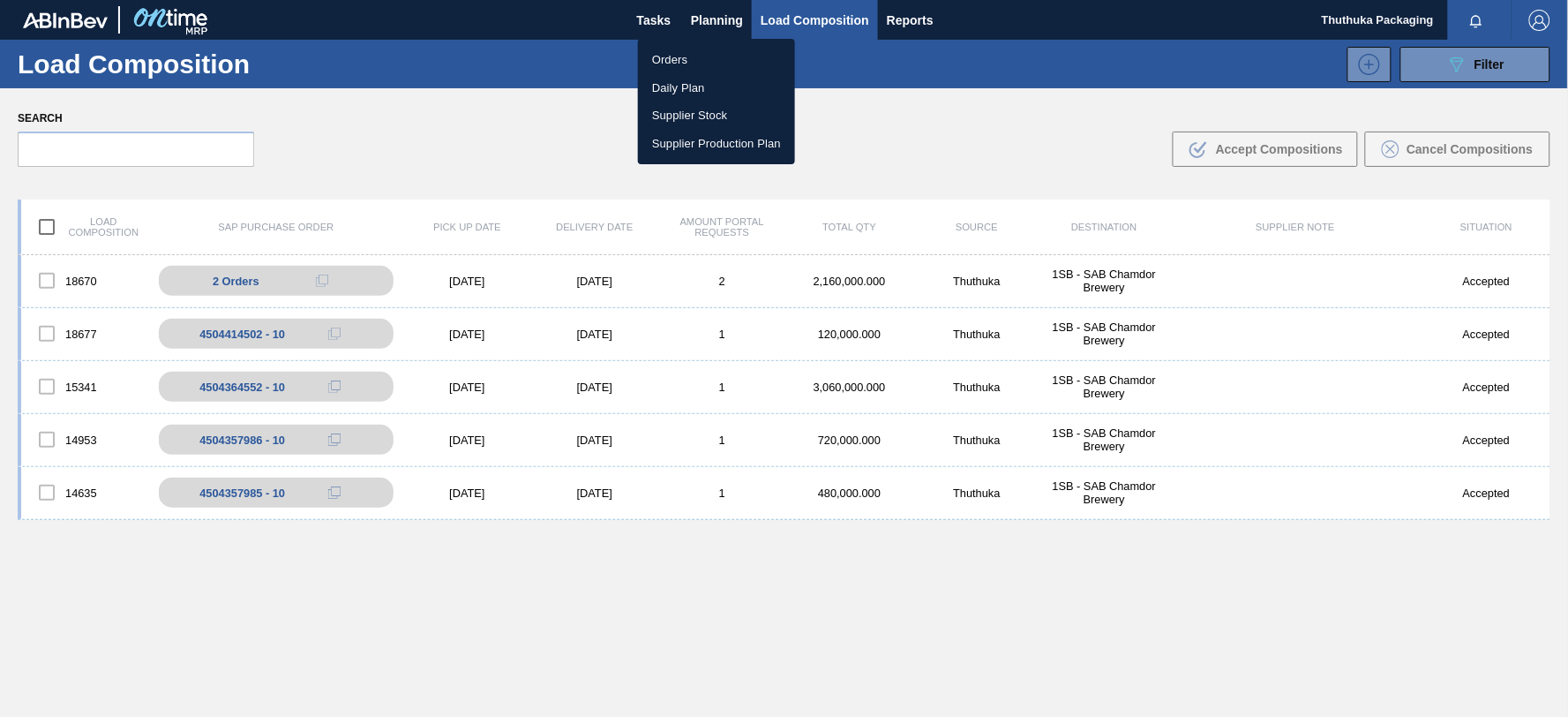
click at [677, 55] on li "Orders" at bounding box center [717, 59] width 157 height 28
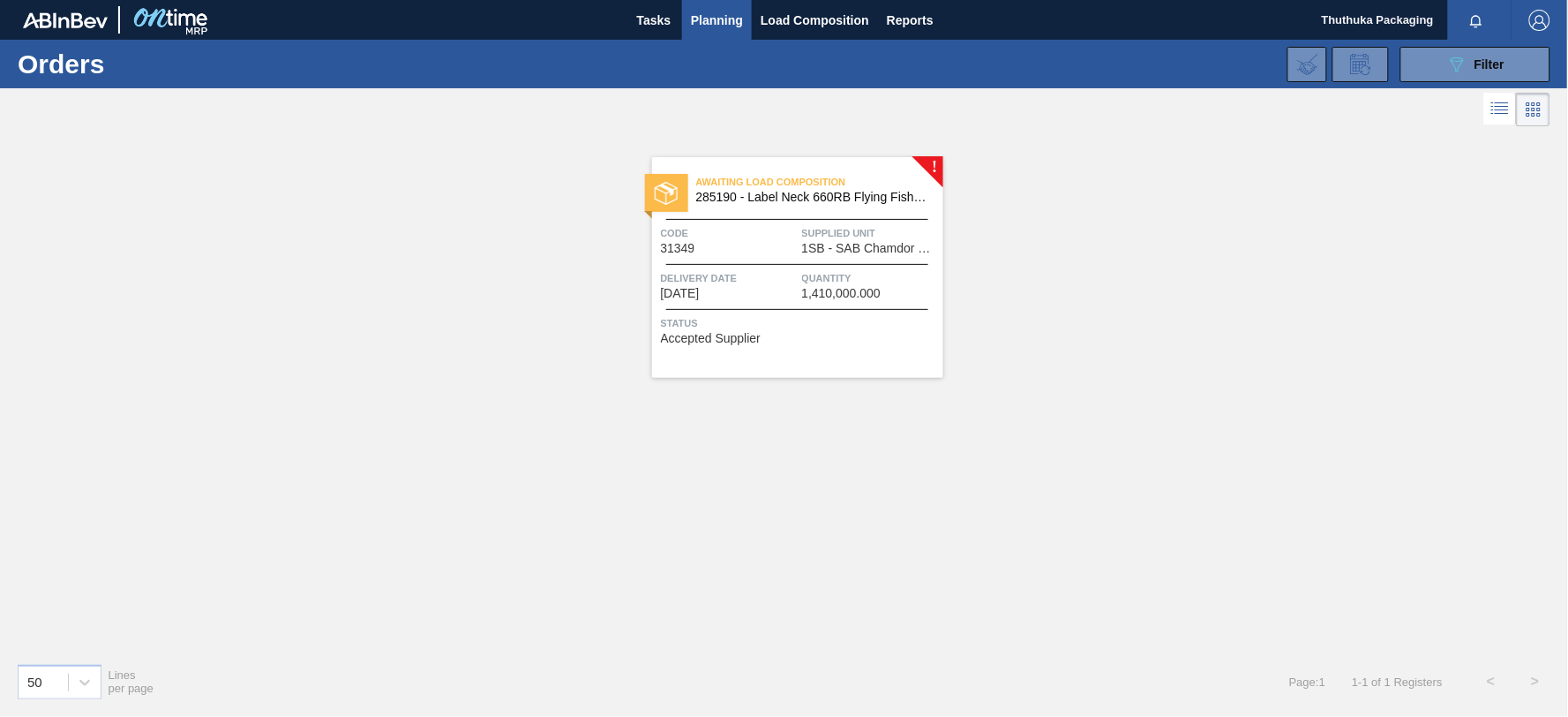
click at [804, 198] on span "285190 - Label Neck 660RB Flying Fish Lemon PU" at bounding box center [813, 197] width 233 height 14
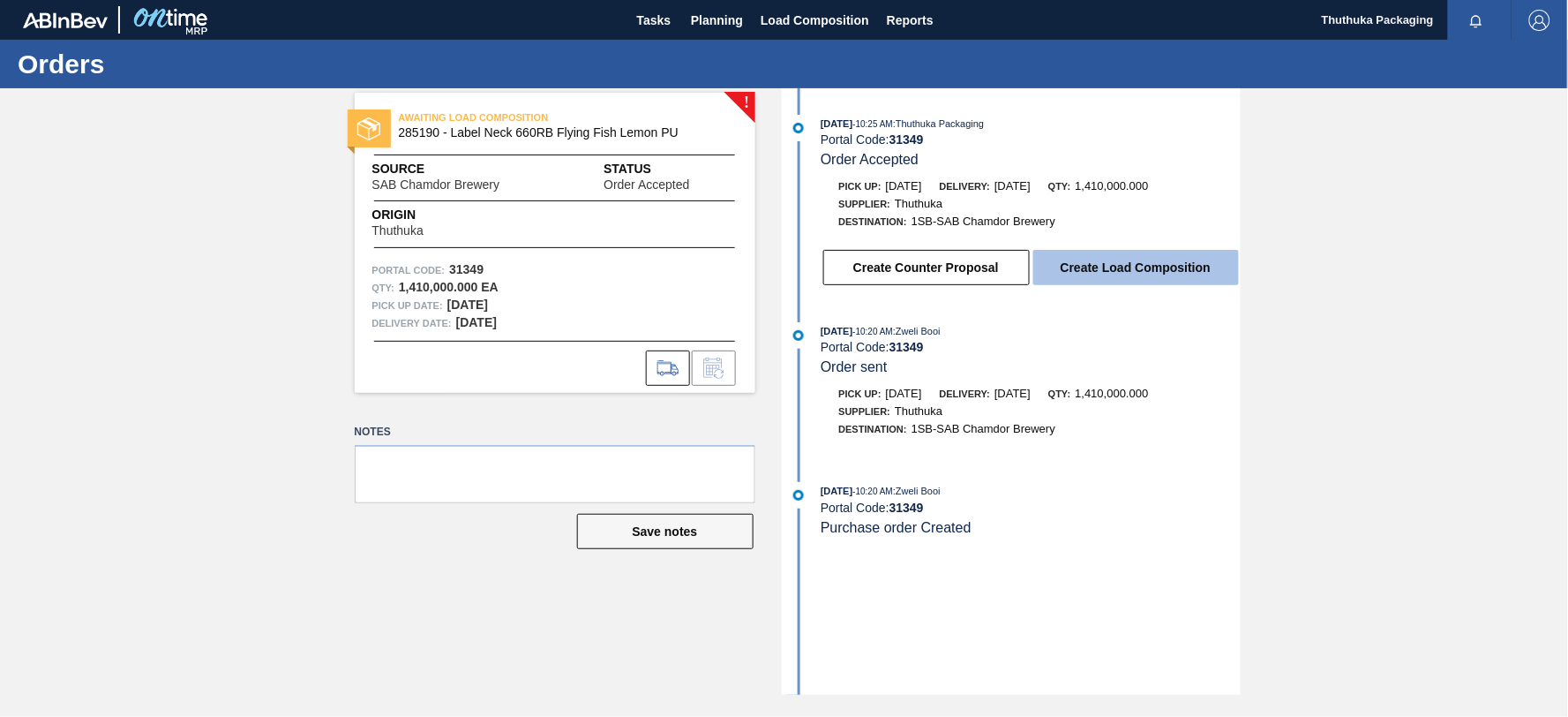
click at [1095, 267] on button "Create Load Composition" at bounding box center [1136, 267] width 206 height 36
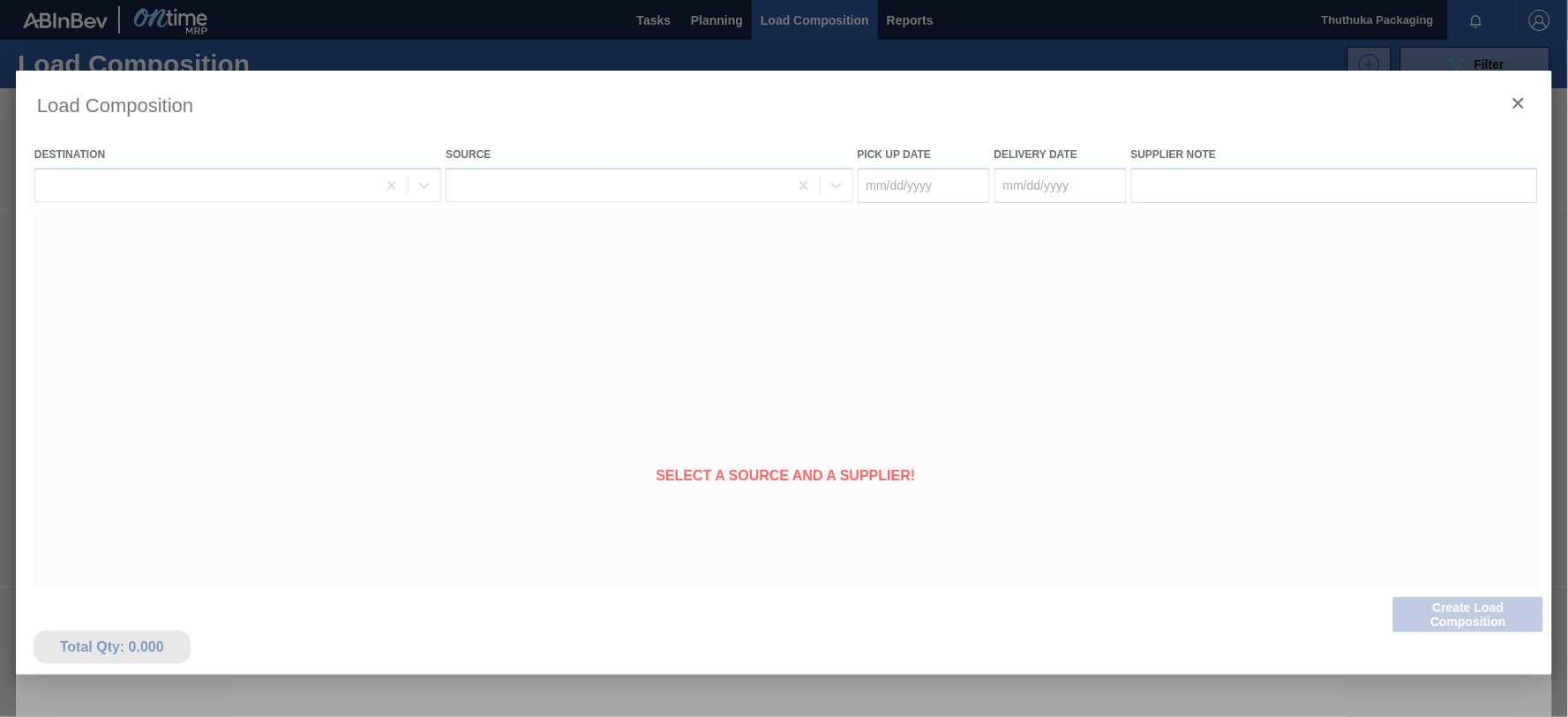
type Date "[DATE]"
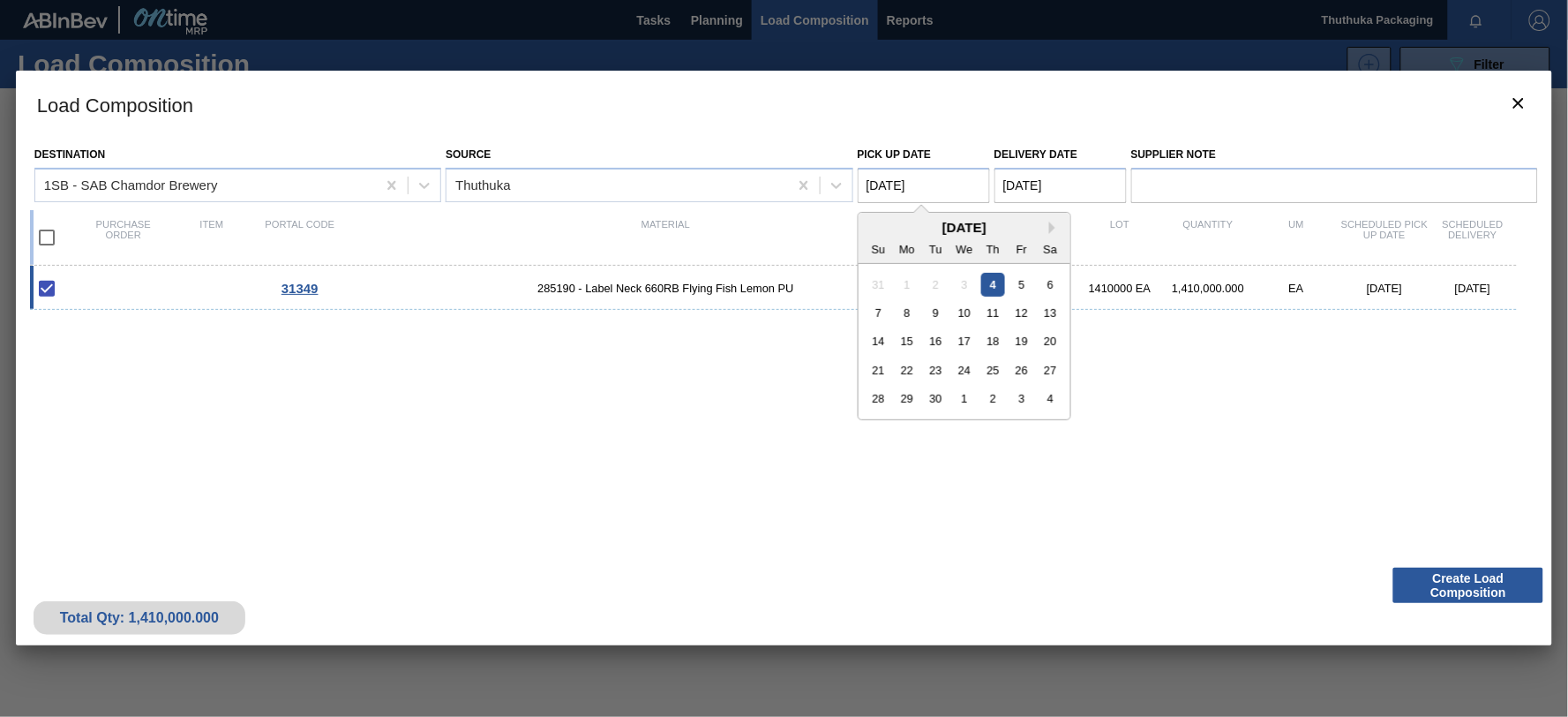
click at [911, 186] on Date "[DATE]" at bounding box center [923, 185] width 132 height 36
click at [986, 277] on div "4" at bounding box center [993, 283] width 24 height 24
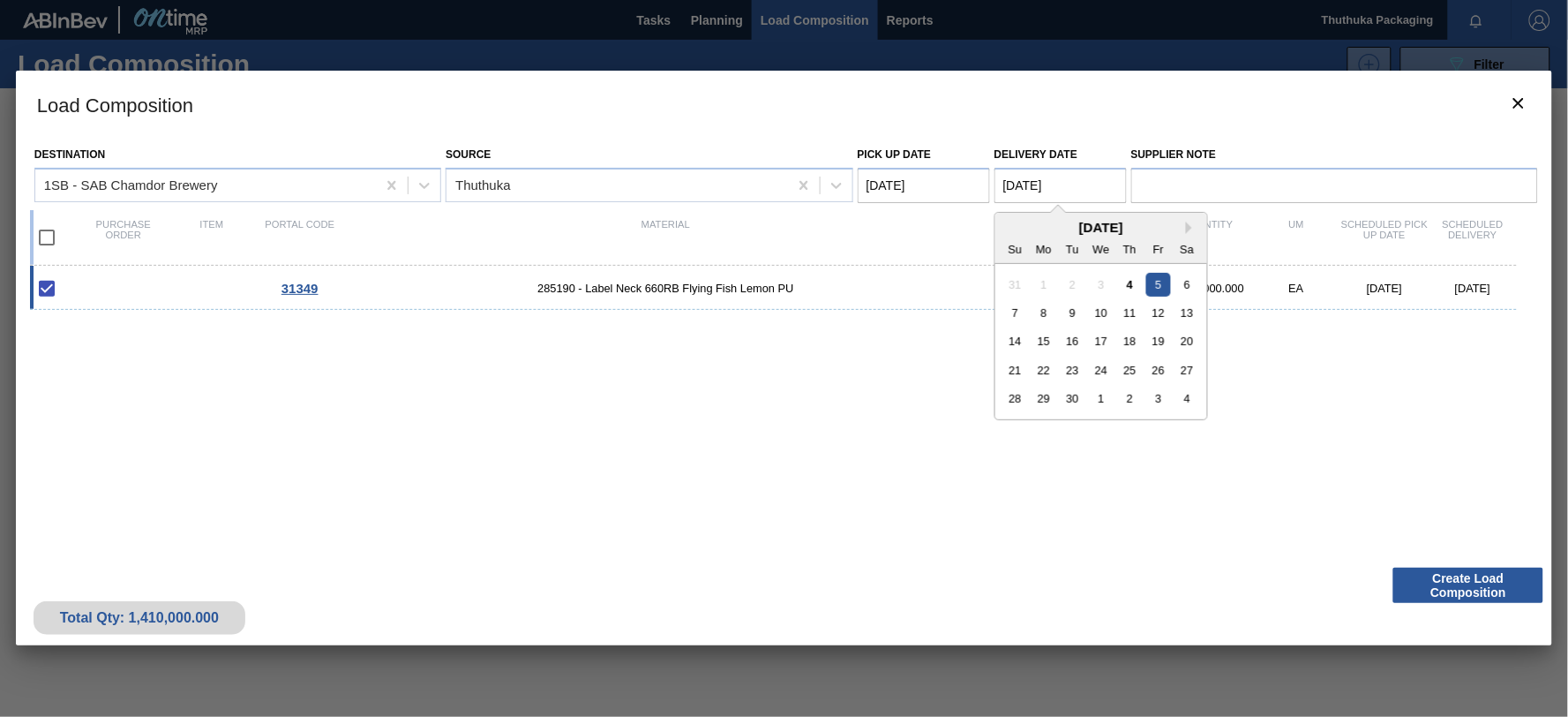
click at [1022, 182] on Date "[DATE]" at bounding box center [1060, 185] width 132 height 36
click at [1046, 311] on div "8" at bounding box center [1044, 312] width 24 height 24
type Date "09/08/2025"
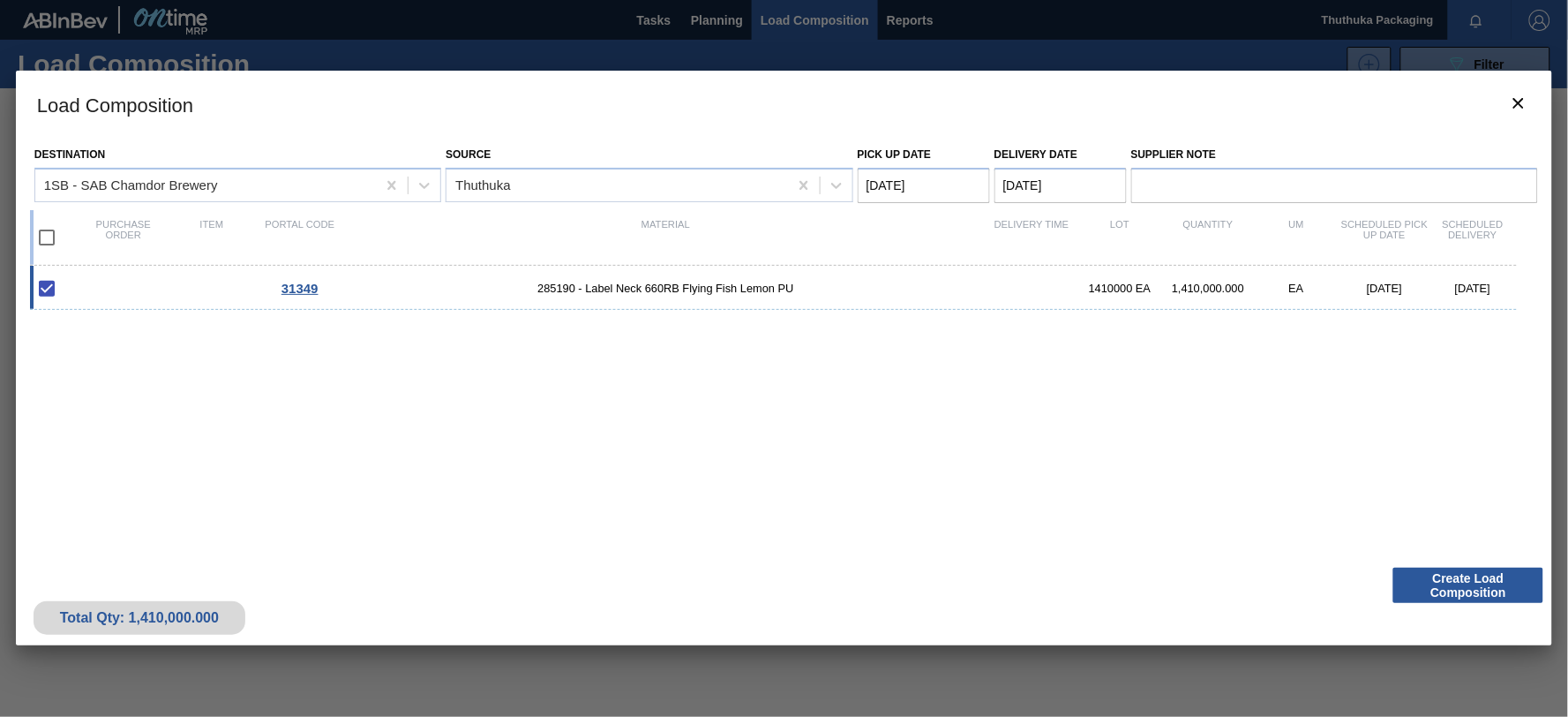
click at [44, 233] on input "checkbox" at bounding box center [46, 237] width 37 height 37
checkbox input "true"
type Date "[DATE]"
click at [1414, 577] on button "Create Load Composition" at bounding box center [1468, 585] width 150 height 36
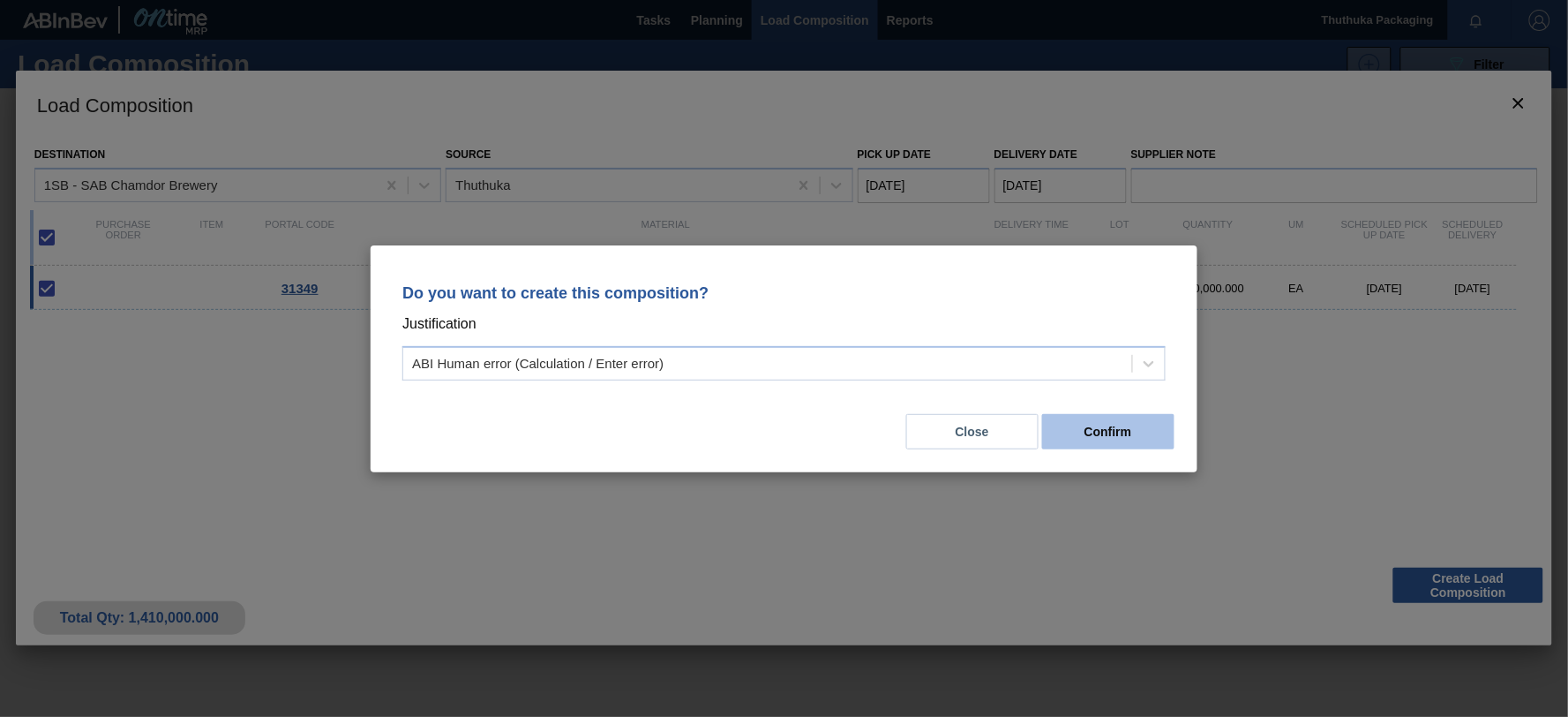
click at [1113, 436] on button "Confirm" at bounding box center [1107, 431] width 132 height 36
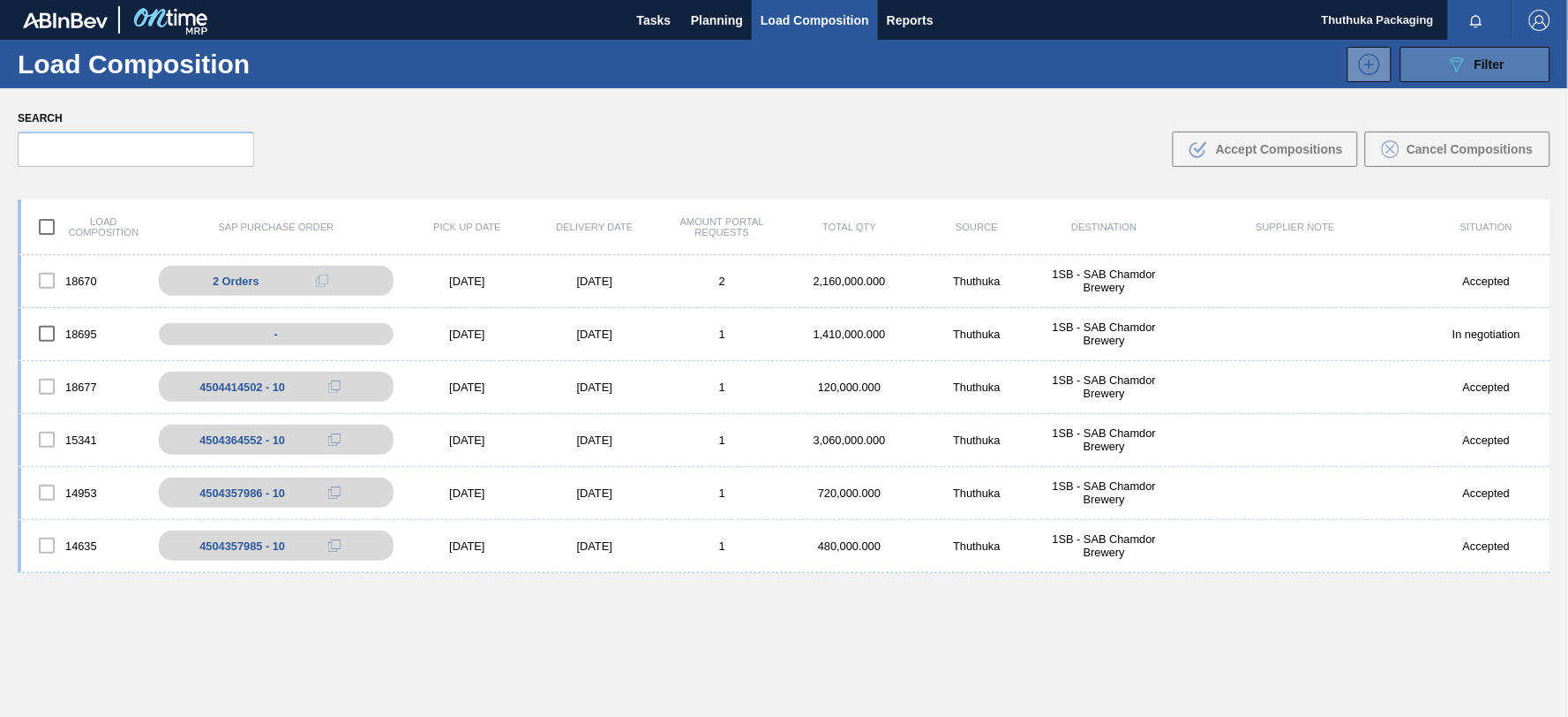
click at [1456, 56] on icon "089F7B8B-B2A5-4AFE-B5C0-19BA573D28AC" at bounding box center [1456, 64] width 21 height 21
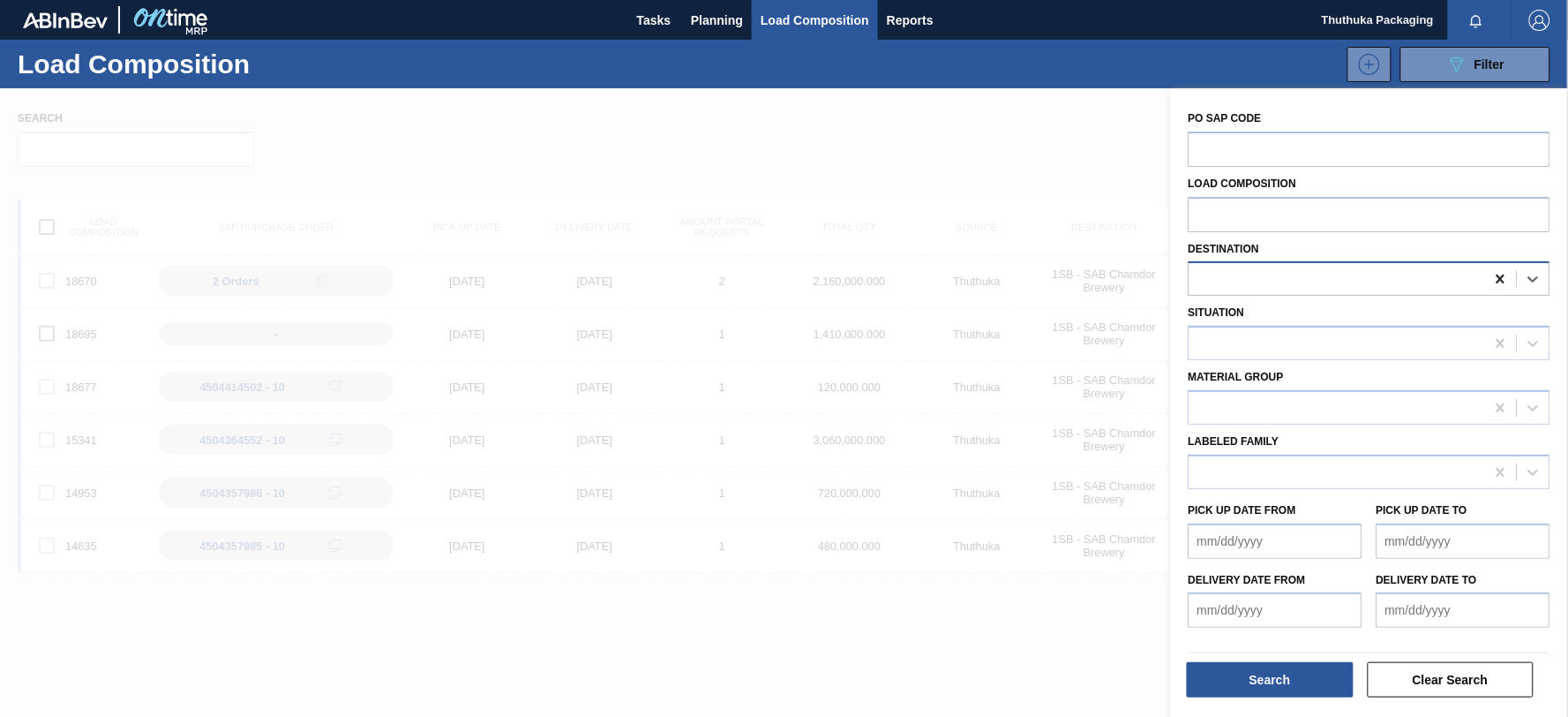
click at [1496, 279] on icon at bounding box center [1501, 279] width 17 height 17
click at [1321, 678] on button "Search" at bounding box center [1269, 680] width 167 height 36
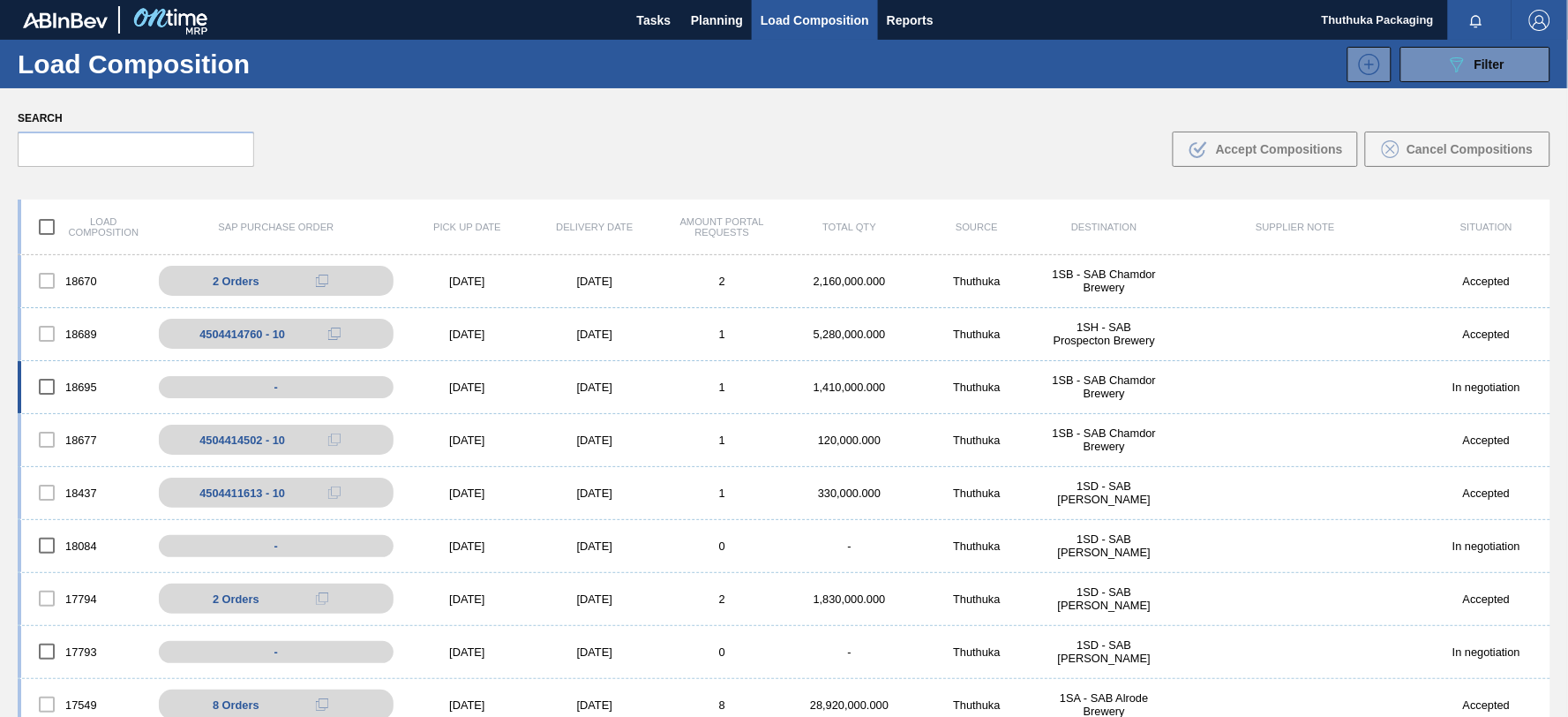
click at [861, 384] on div "1,410,000.000" at bounding box center [850, 387] width 127 height 14
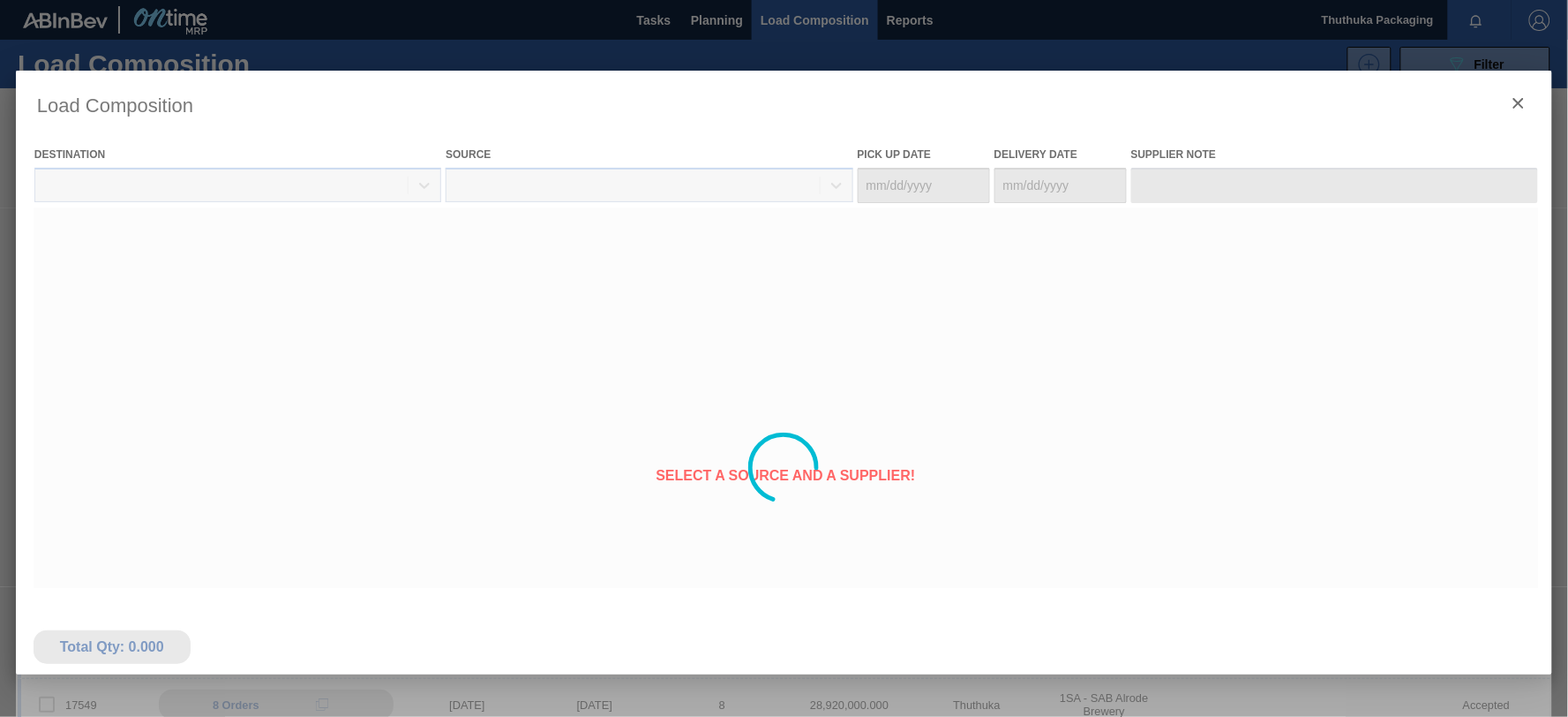
type Date "[DATE]"
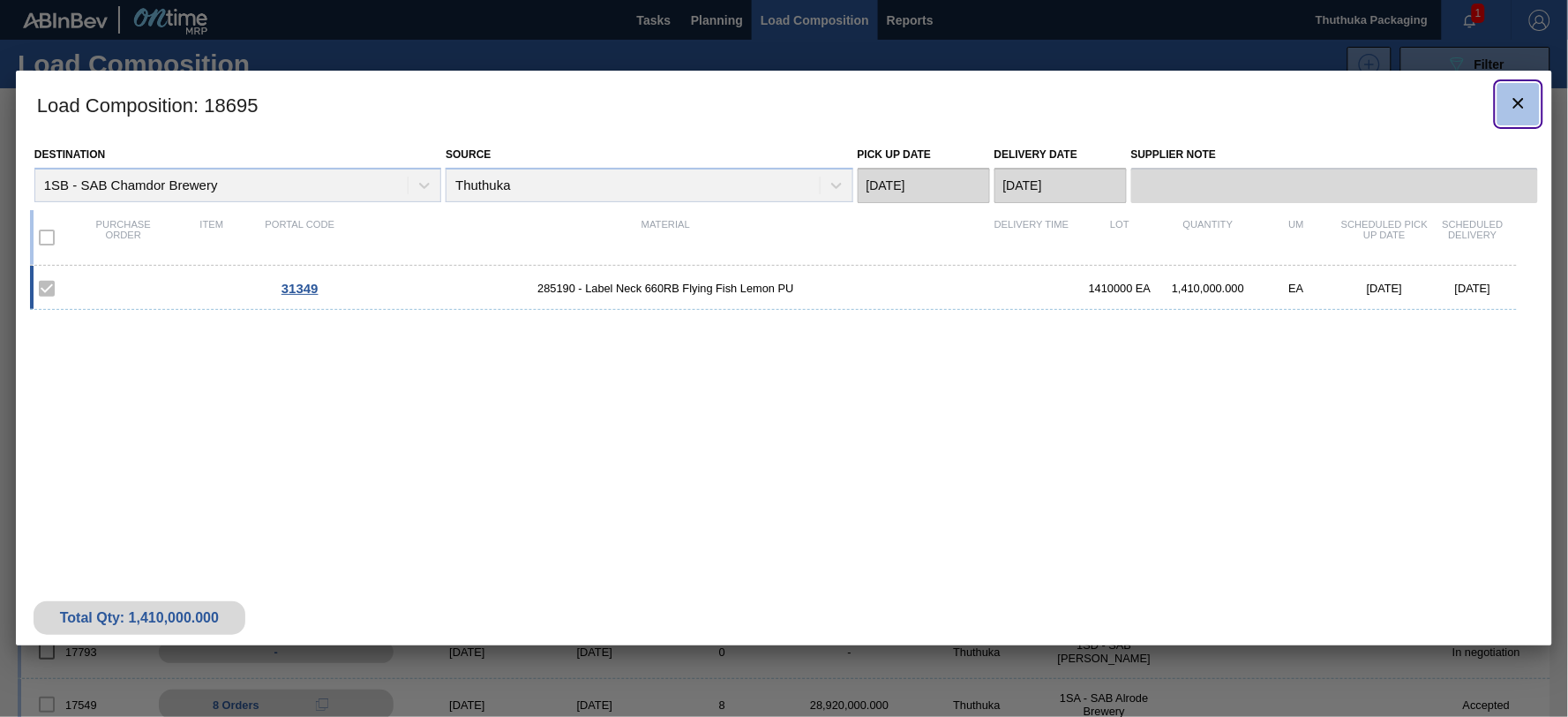
click at [1520, 102] on icon "botão de ícone" at bounding box center [1519, 104] width 11 height 11
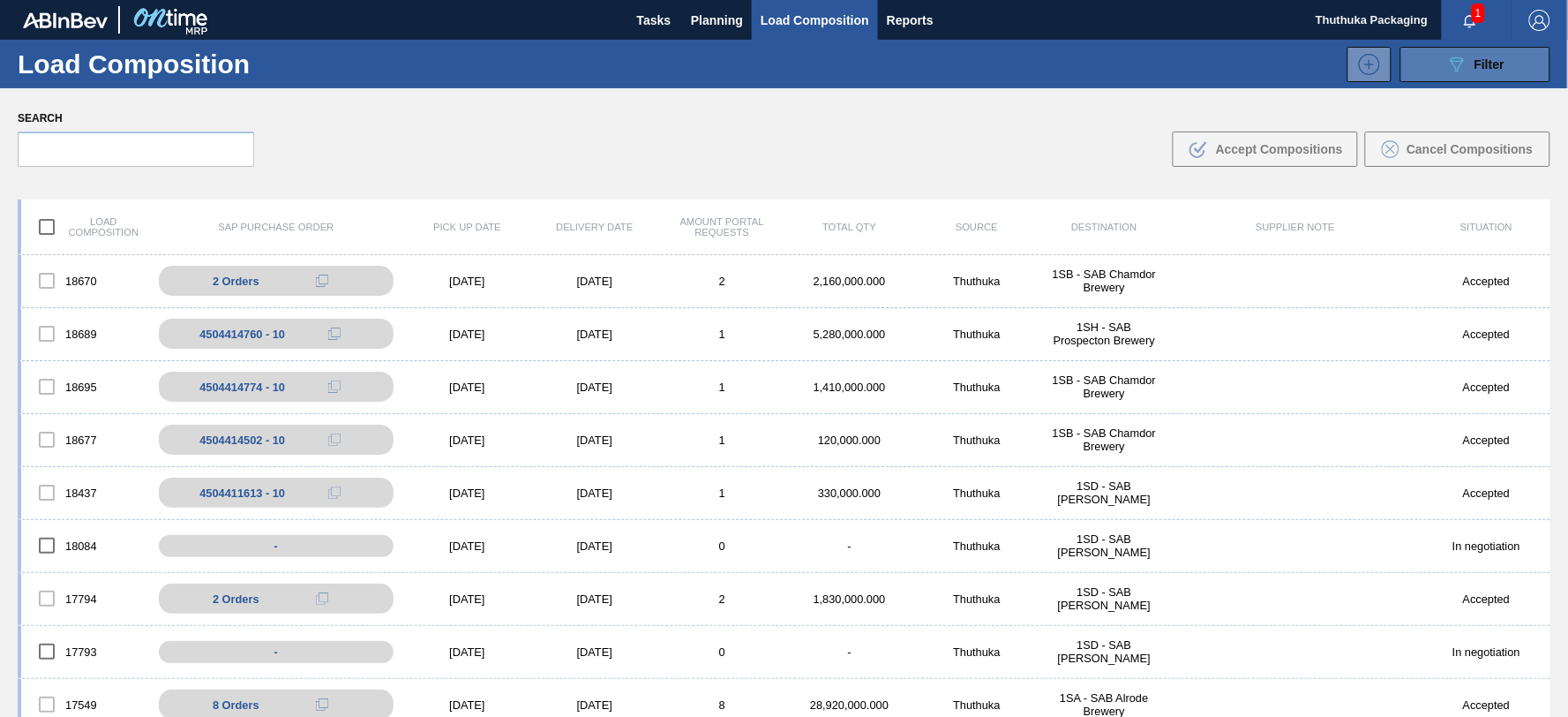
click at [1428, 68] on button "089F7B8B-B2A5-4AFE-B5C0-19BA573D28AC Filter" at bounding box center [1475, 64] width 150 height 36
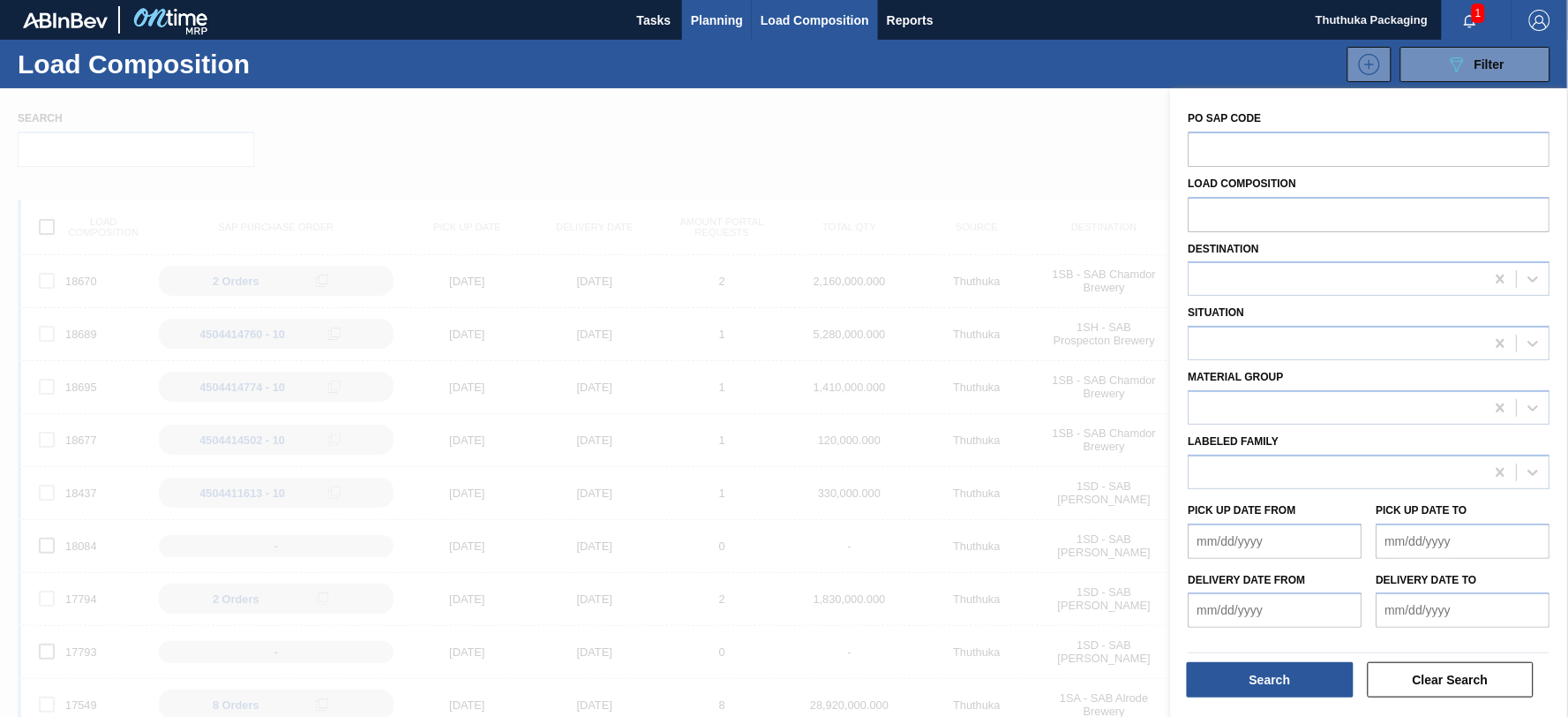
click at [727, 15] on span "Planning" at bounding box center [717, 20] width 52 height 21
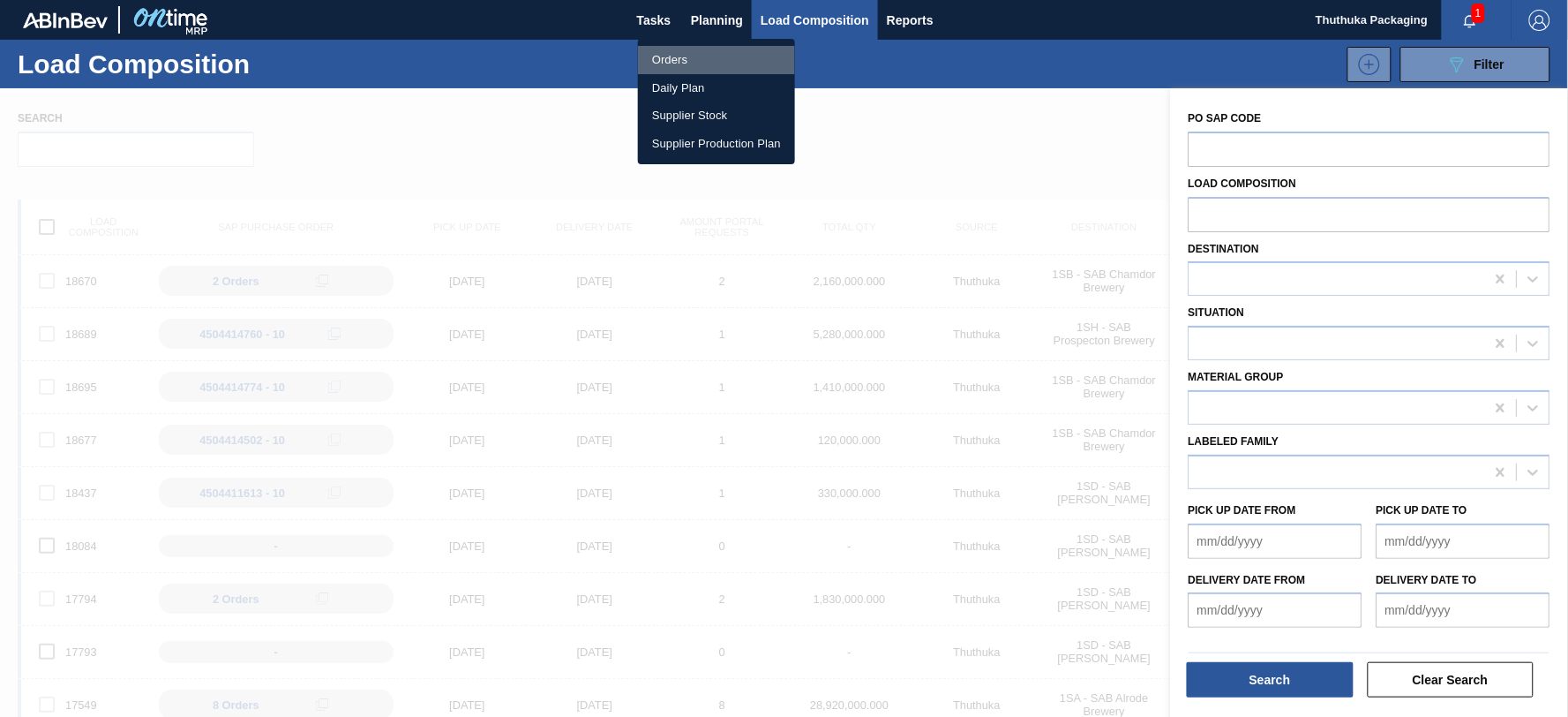
click at [676, 57] on li "Orders" at bounding box center [717, 59] width 157 height 28
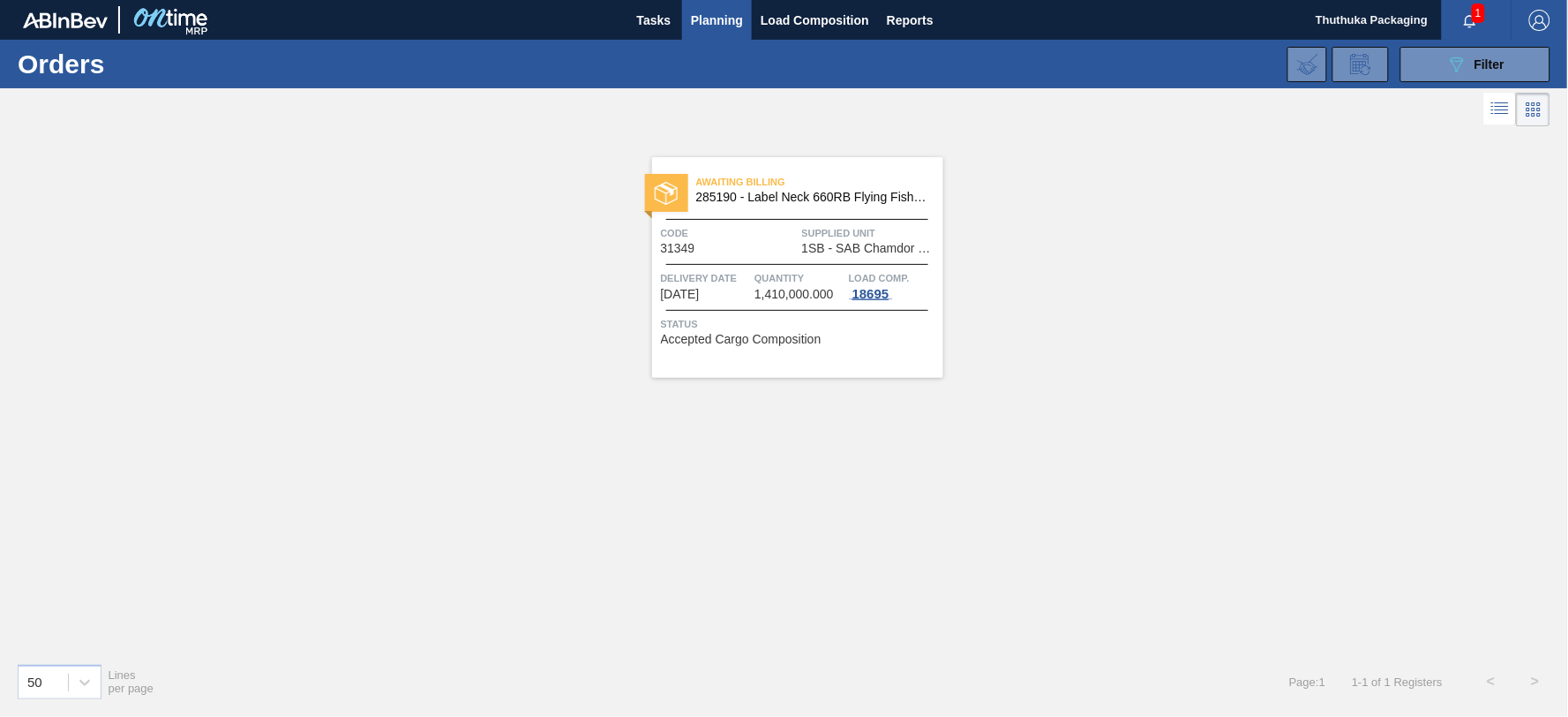
click at [874, 292] on div "18695" at bounding box center [871, 294] width 44 height 15
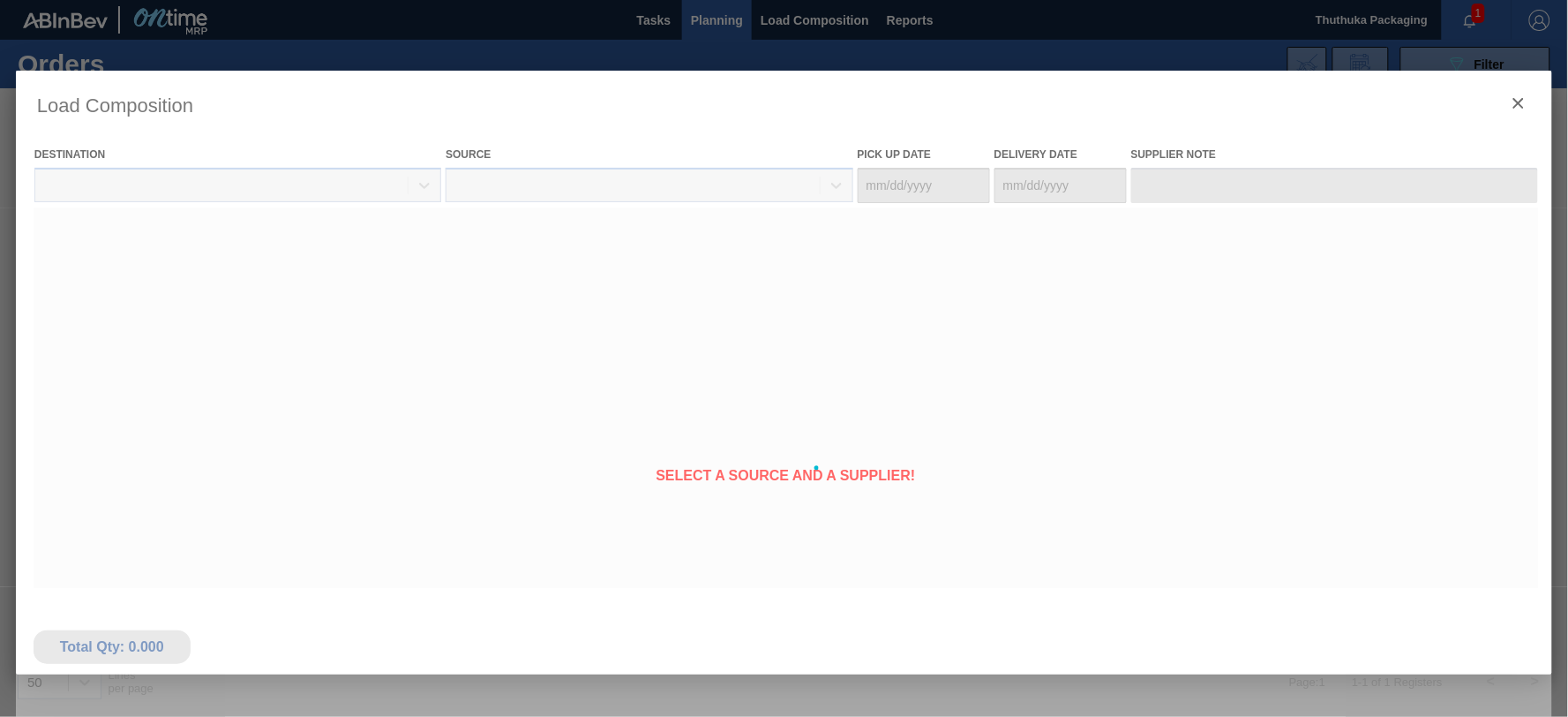
type Date "[DATE]"
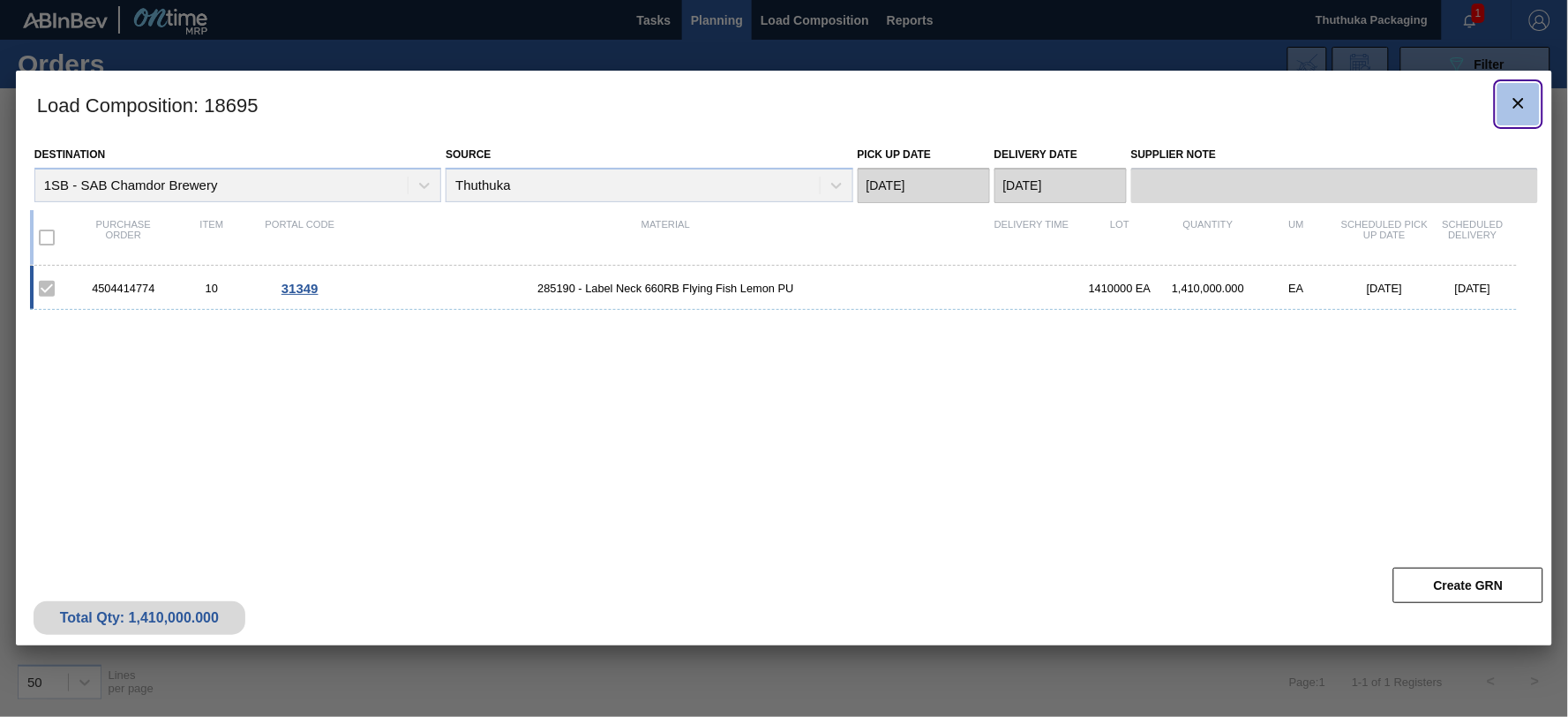
click at [1523, 97] on icon "botão de ícone" at bounding box center [1518, 103] width 21 height 21
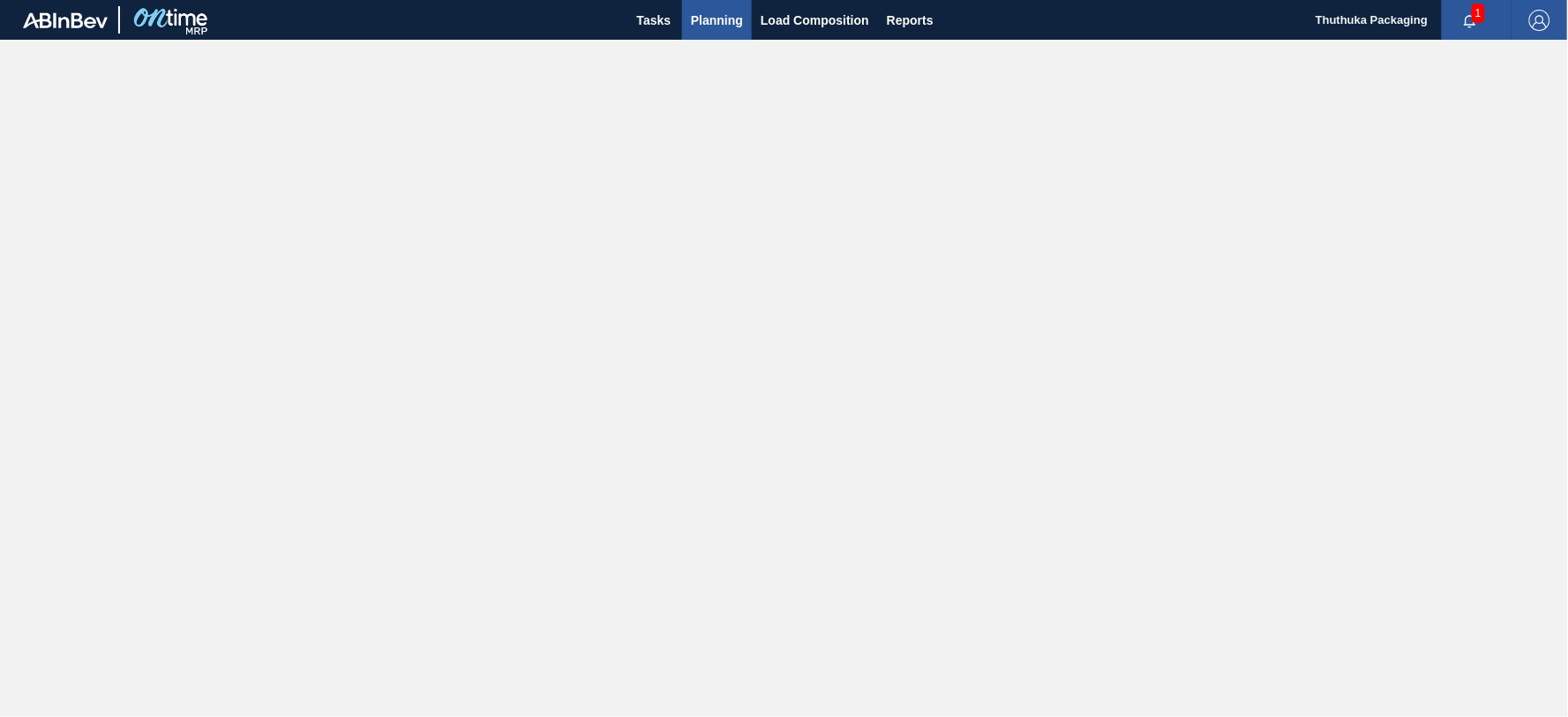
click at [738, 18] on span "Planning" at bounding box center [717, 20] width 52 height 21
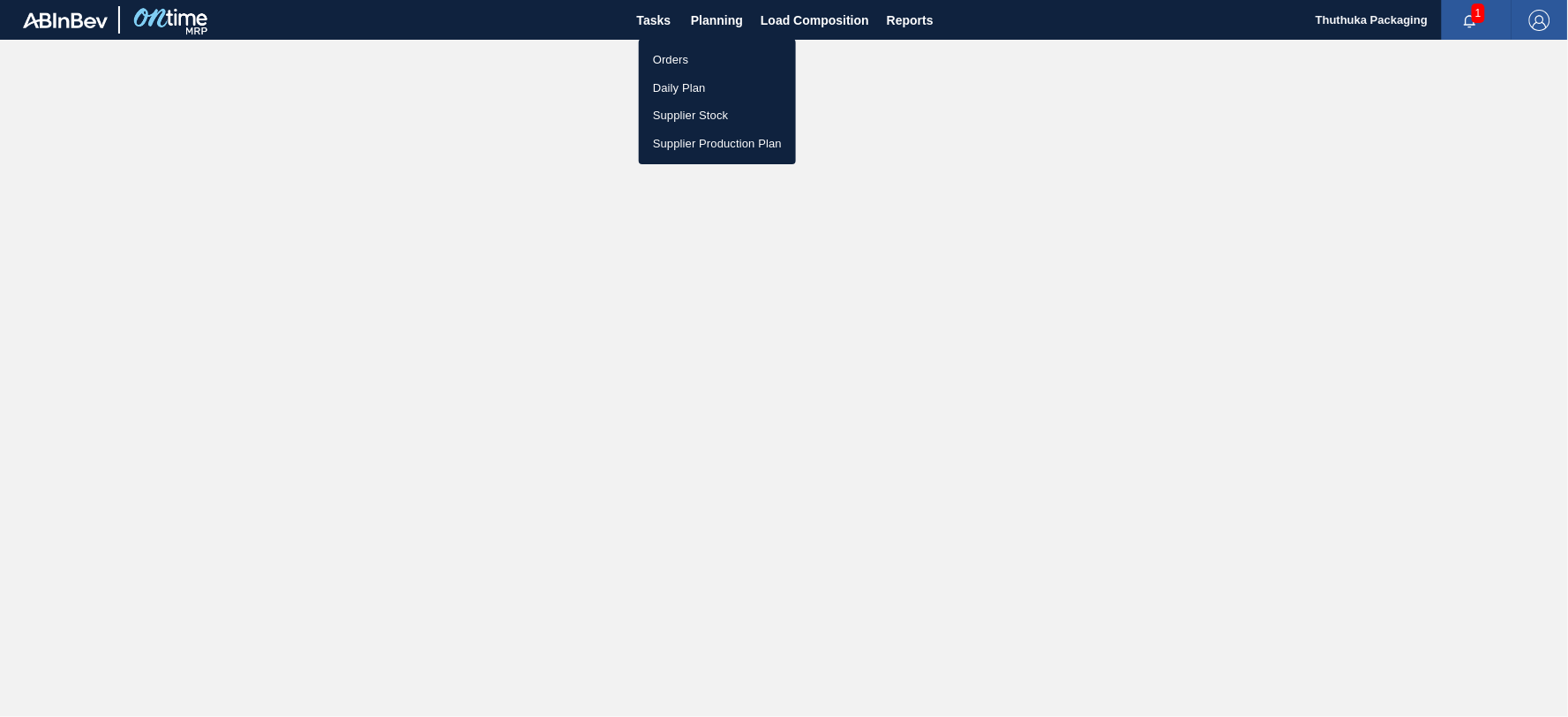
click at [677, 58] on li "Orders" at bounding box center [718, 59] width 157 height 28
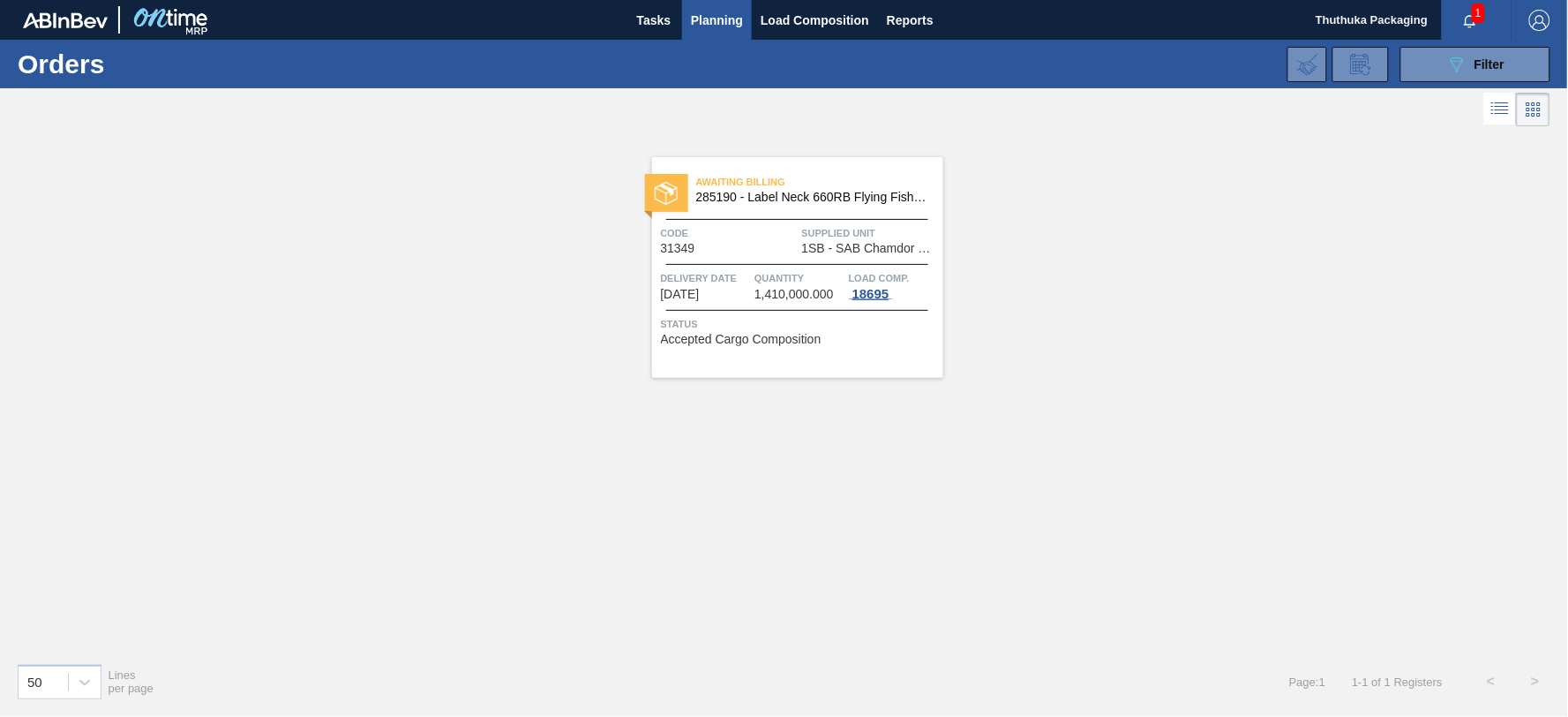
click at [868, 292] on div "18695" at bounding box center [871, 294] width 44 height 15
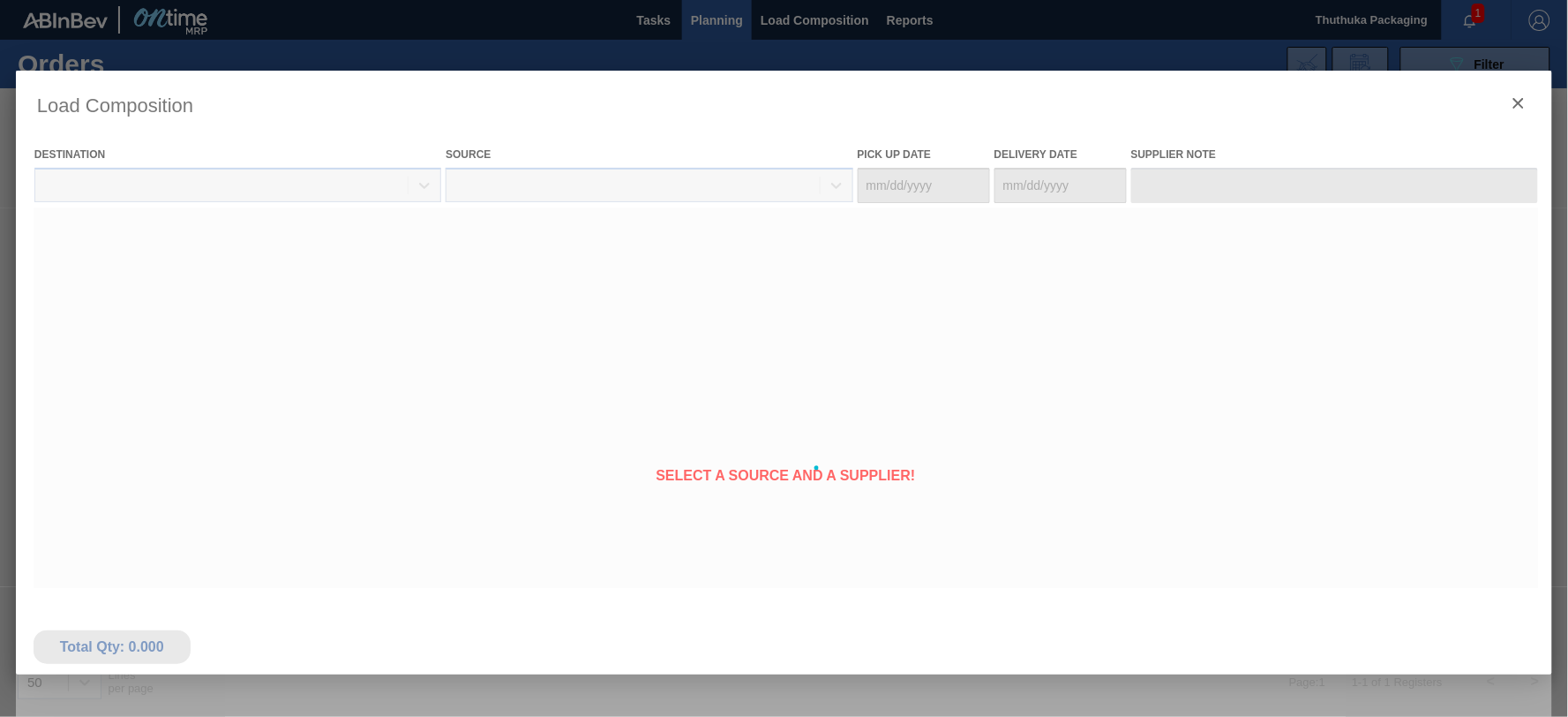
type Date "[DATE]"
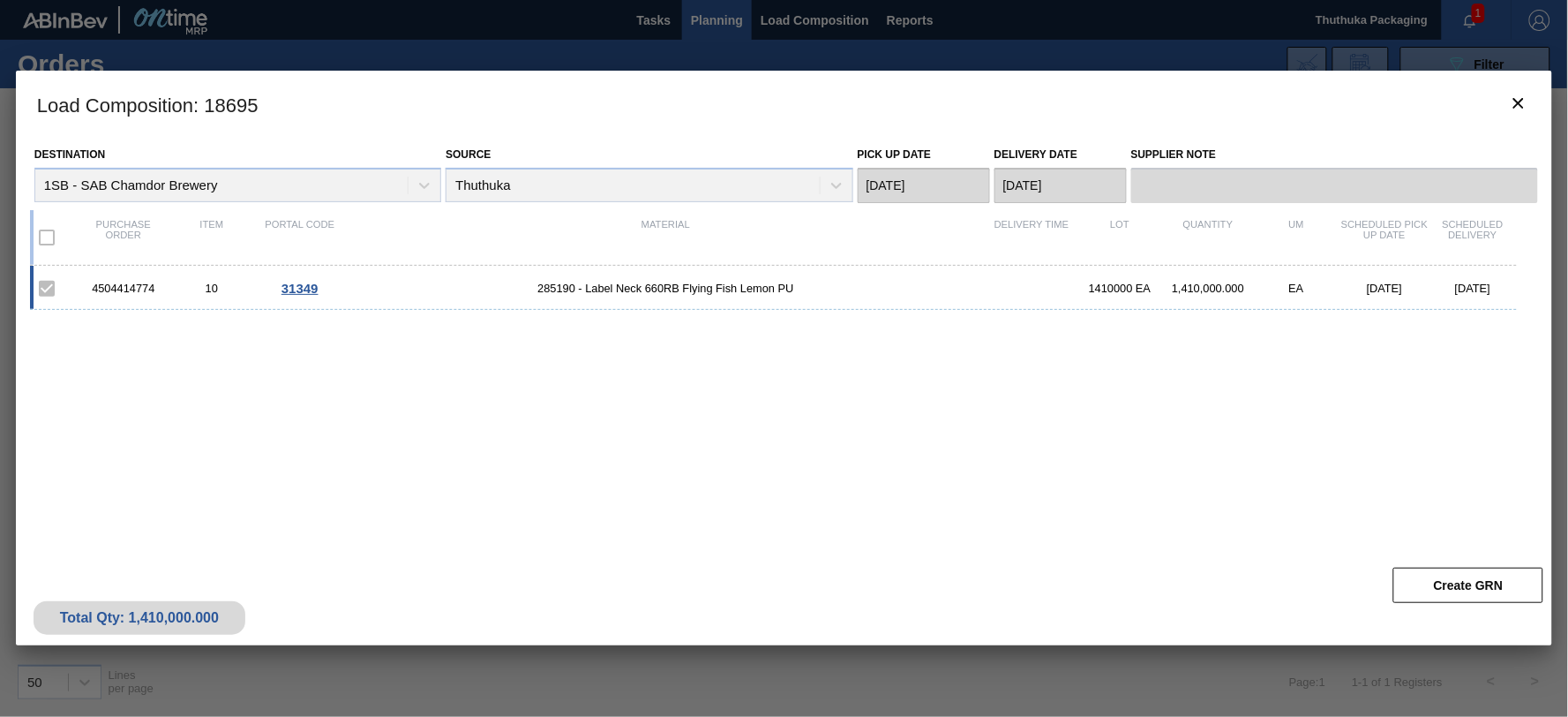
drag, startPoint x: 298, startPoint y: 288, endPoint x: 162, endPoint y: 294, distance: 136.1
click at [162, 294] on div "4504414774" at bounding box center [123, 288] width 88 height 14
click at [141, 289] on div "4504414774" at bounding box center [123, 288] width 88 height 14
drag, startPoint x: 141, startPoint y: 289, endPoint x: 128, endPoint y: 287, distance: 13.2
click at [128, 287] on div "4504414774" at bounding box center [123, 288] width 88 height 14
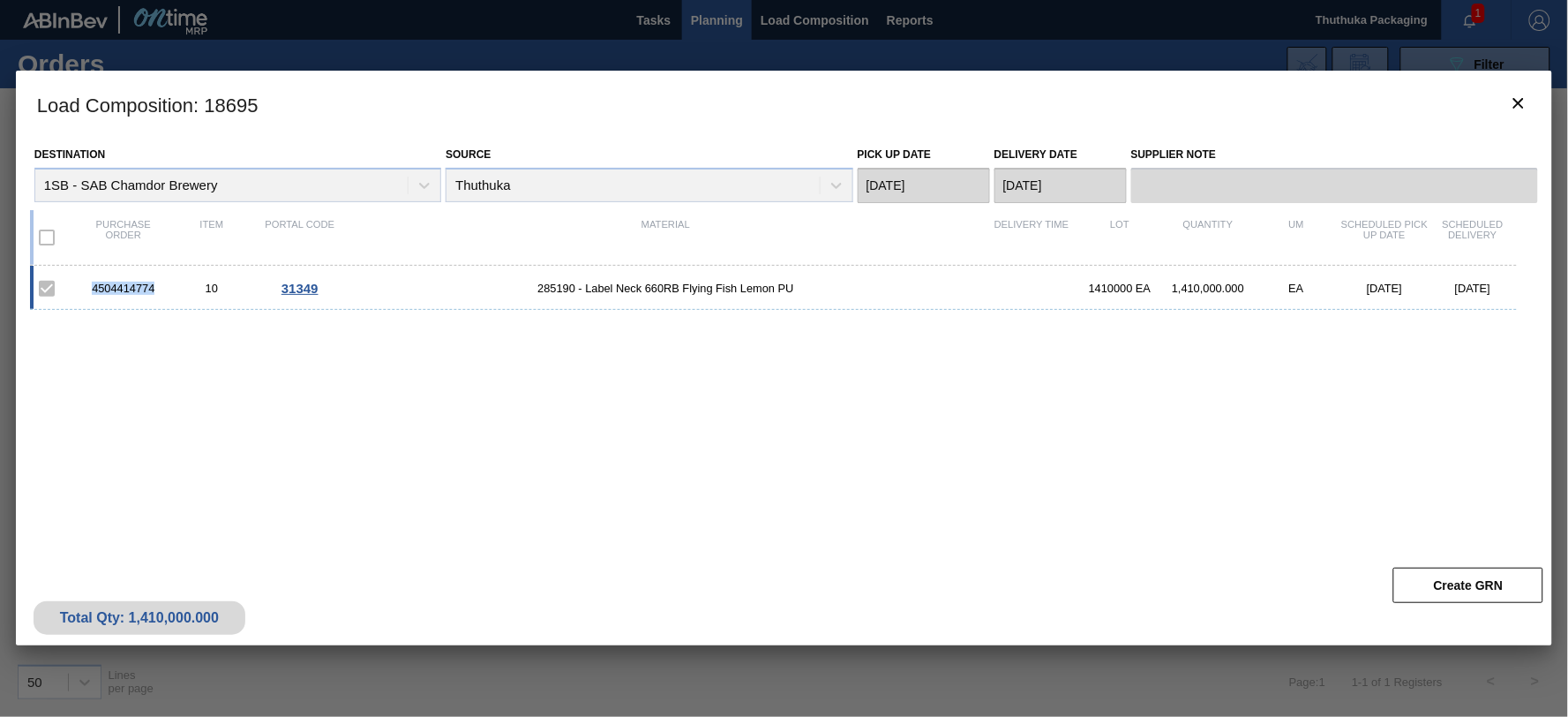
click at [128, 287] on div "4504414774" at bounding box center [123, 288] width 88 height 14
copy div "4504414774"
click at [549, 286] on span "285190 - Label Neck 660RB Flying Fish Lemon PU" at bounding box center [666, 288] width 643 height 14
copy span "285190"
